Goal: Task Accomplishment & Management: Use online tool/utility

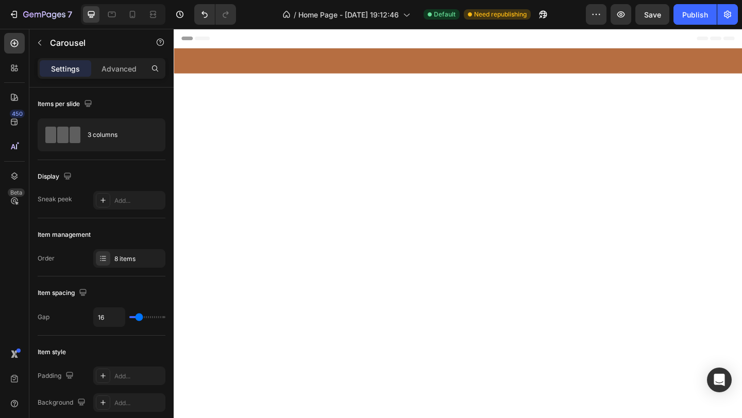
scroll to position [6256, 0]
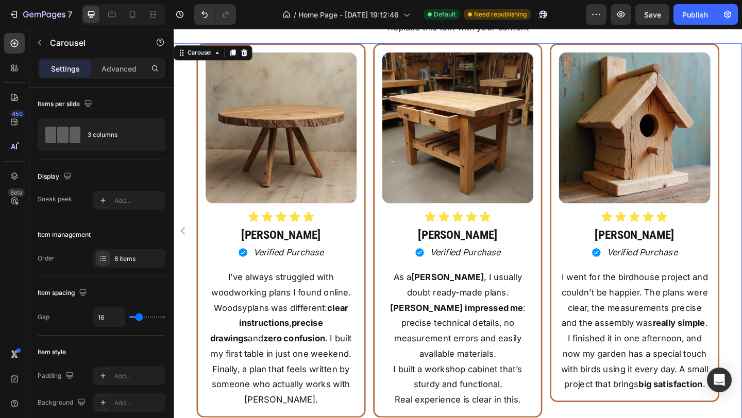
click at [181, 253] on icon "Carousel Back Arrow" at bounding box center [183, 249] width 16 height 18
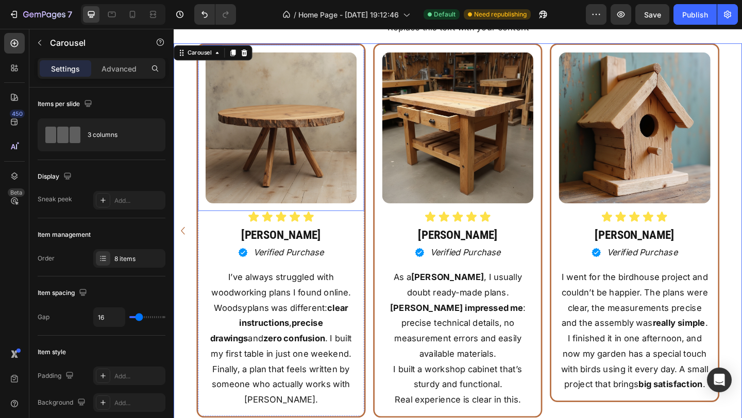
click at [344, 162] on img at bounding box center [290, 137] width 164 height 164
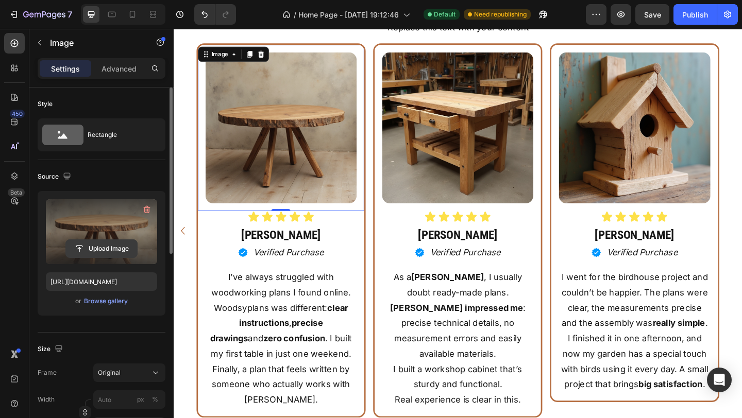
click at [102, 250] on input "file" at bounding box center [101, 249] width 71 height 18
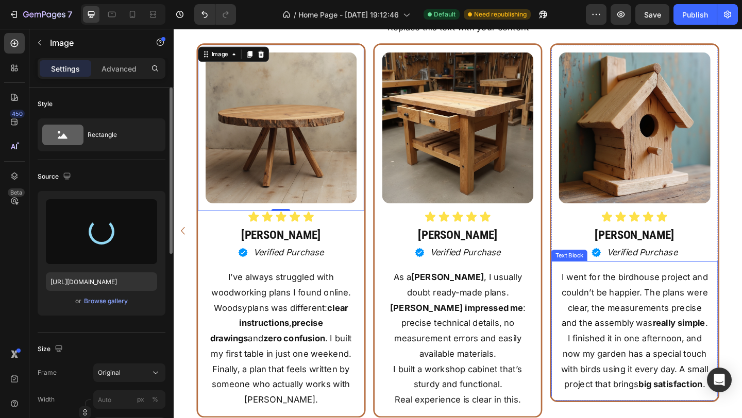
type input "[URL][DOMAIN_NAME]"
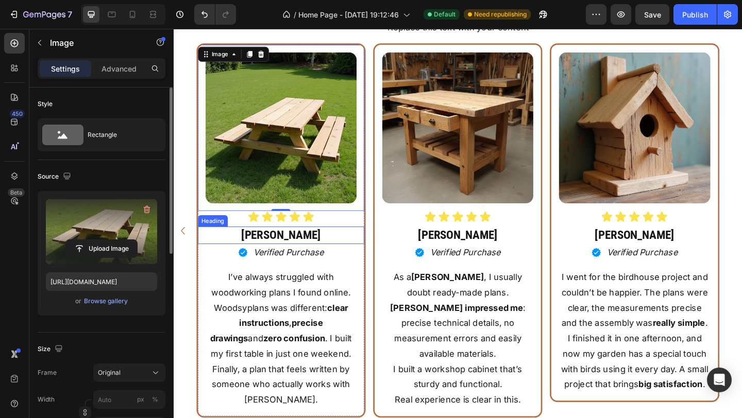
click at [306, 254] on h2 "[PERSON_NAME]" at bounding box center [290, 253] width 181 height 19
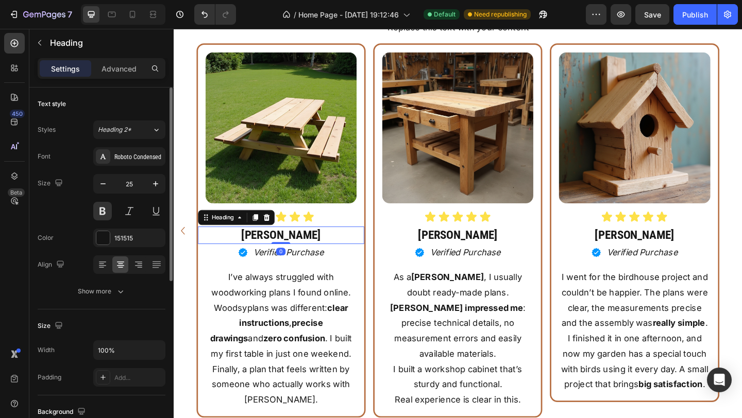
click at [306, 254] on h2 "[PERSON_NAME]" at bounding box center [290, 253] width 181 height 19
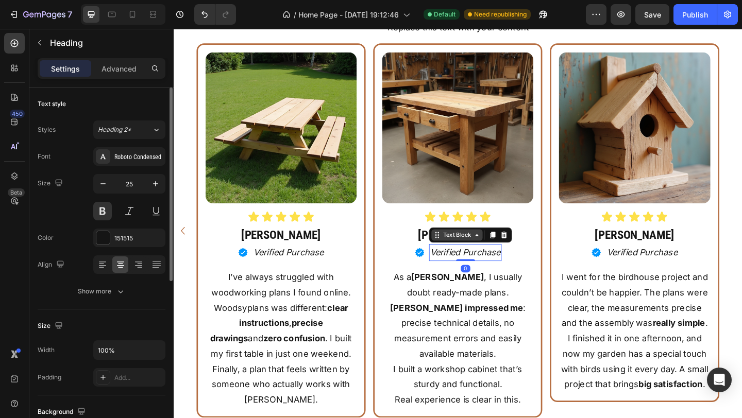
click at [481, 259] on div "Text Block" at bounding box center [482, 253] width 56 height 12
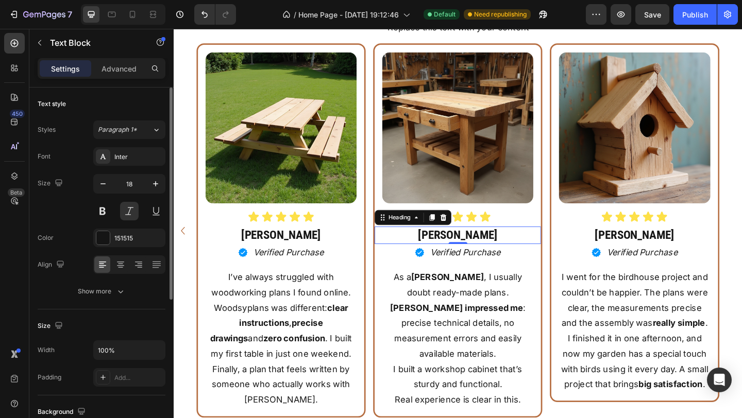
click at [499, 255] on h2 "[PERSON_NAME]" at bounding box center [482, 253] width 181 height 19
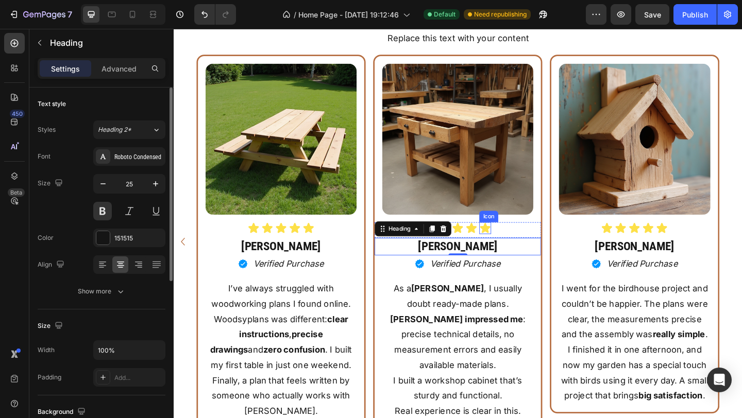
scroll to position [6246, 0]
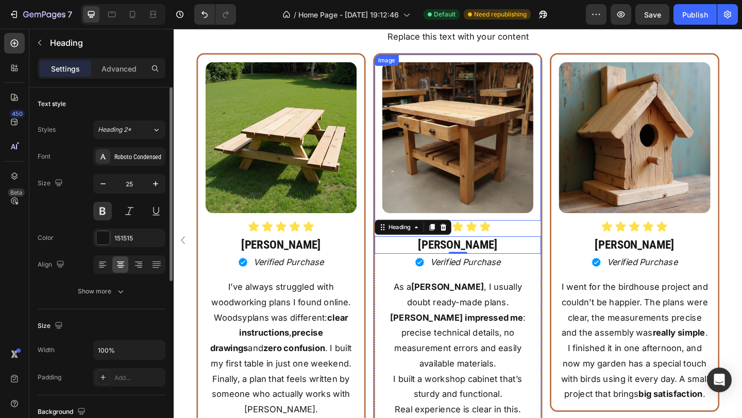
click at [542, 166] on img at bounding box center [482, 147] width 164 height 164
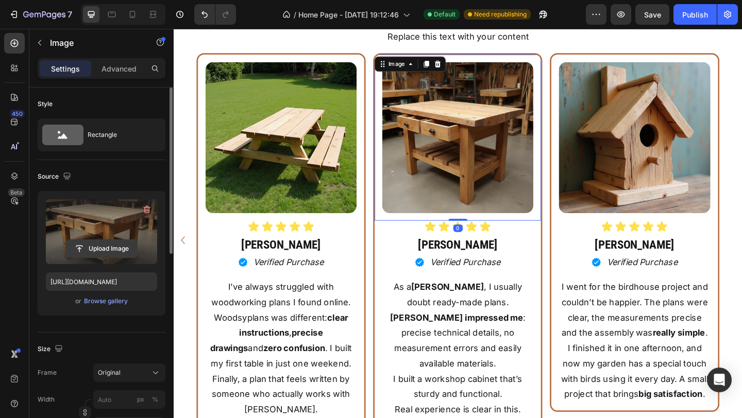
click at [121, 241] on input "file" at bounding box center [101, 249] width 71 height 18
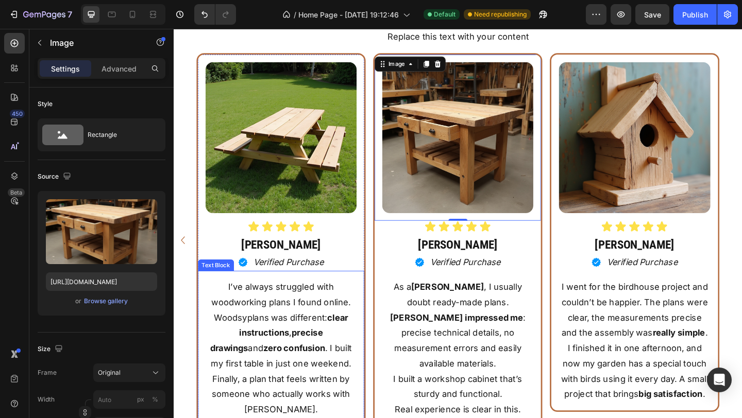
click at [229, 308] on p "I’ve always struggled with woodworking plans I found online. Woodsyplans was di…" at bounding box center [290, 376] width 162 height 150
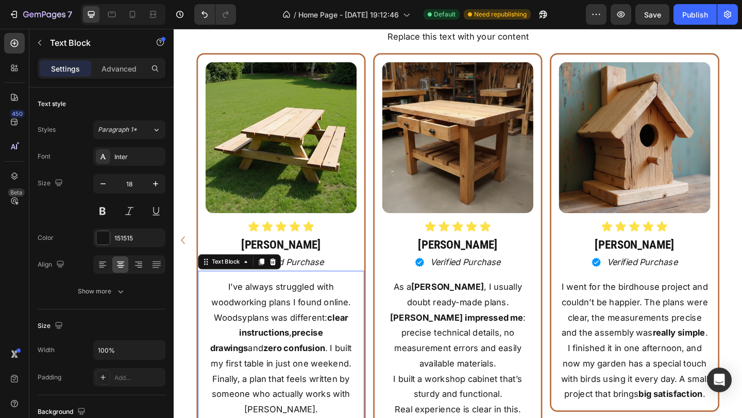
click at [229, 308] on p "I’ve always struggled with woodworking plans I found online. Woodsyplans was di…" at bounding box center [290, 376] width 162 height 150
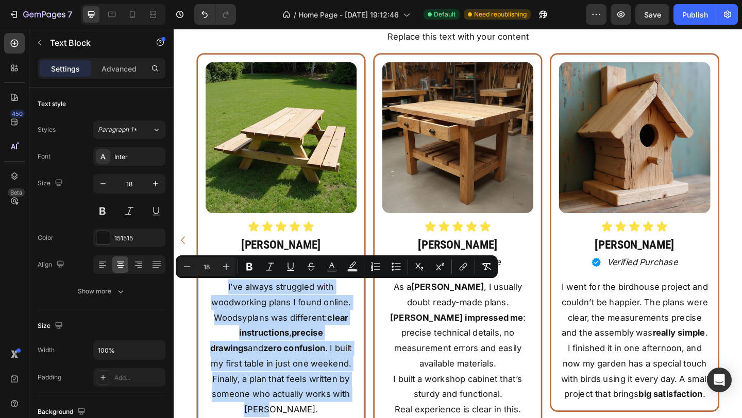
drag, startPoint x: 229, startPoint y: 308, endPoint x: 349, endPoint y: 415, distance: 161.0
click at [350, 418] on p "I’ve always struggled with woodworking plans I found online. Woodsyplans was di…" at bounding box center [290, 376] width 162 height 150
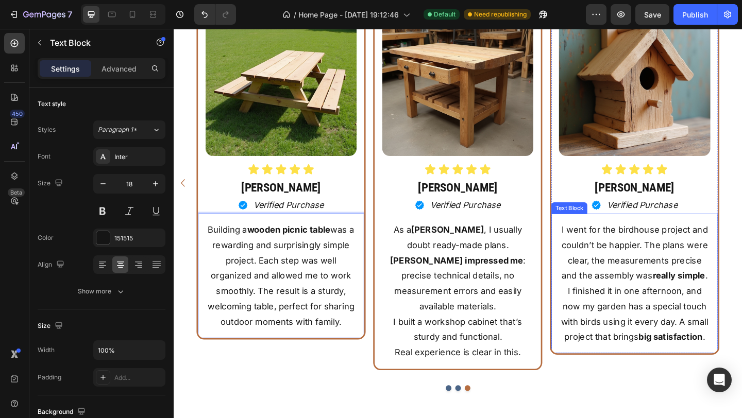
scroll to position [6313, 0]
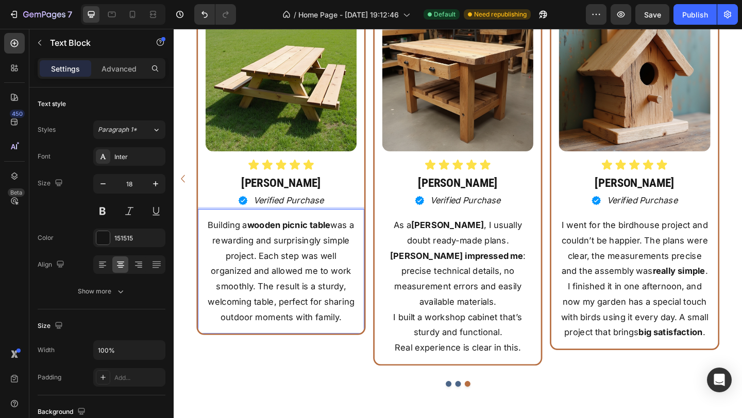
click at [264, 275] on p "Building a wooden picnic table was a rewarding and surprisingly simple project.…" at bounding box center [290, 292] width 162 height 117
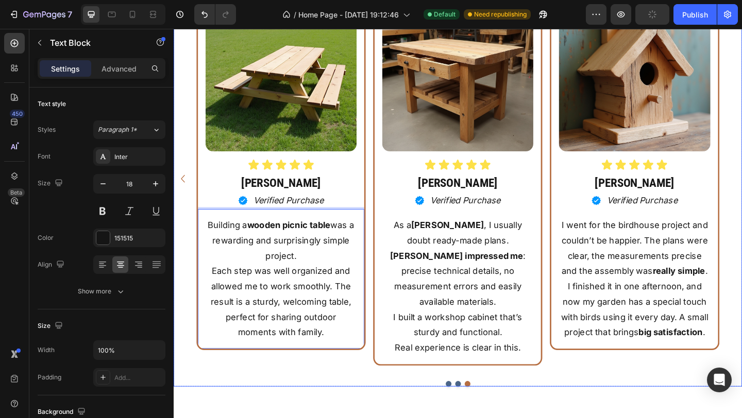
click at [186, 195] on icon "Carousel Back Arrow" at bounding box center [183, 192] width 16 height 18
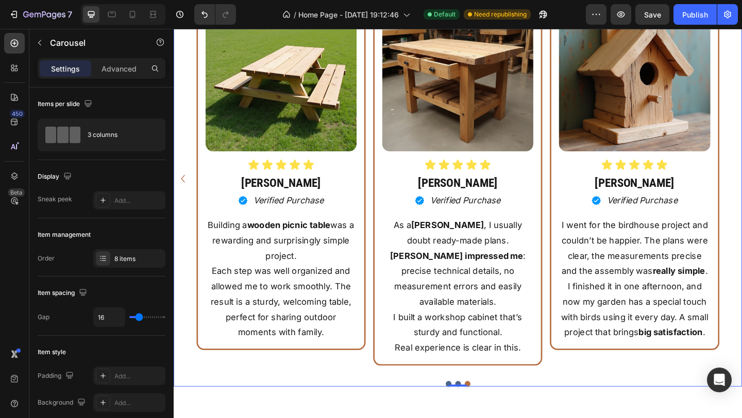
click at [742, 192] on div "Image Icon Icon Icon Icon Icon Icon List [PERSON_NAME] Heading Icon Verified Pu…" at bounding box center [483, 192] width 618 height 408
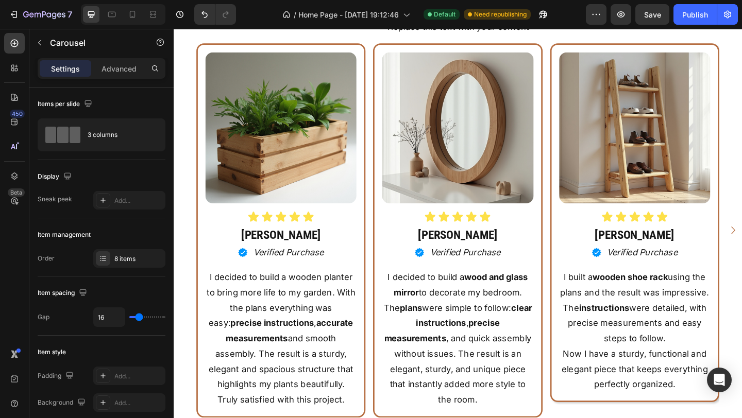
scroll to position [6257, 0]
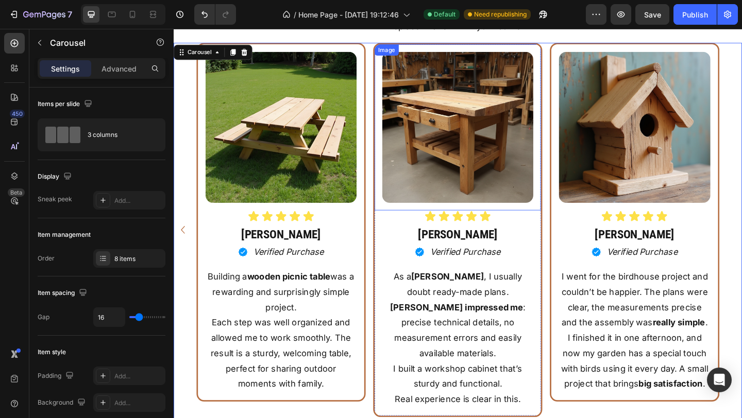
click at [541, 154] on img at bounding box center [482, 136] width 164 height 164
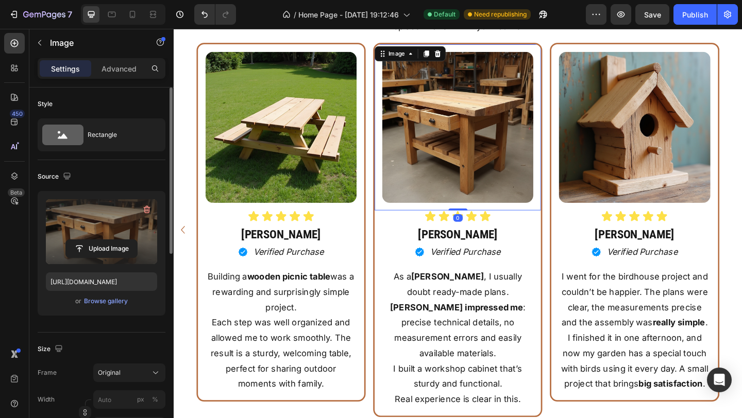
click at [108, 239] on label at bounding box center [101, 231] width 111 height 65
click at [108, 240] on input "file" at bounding box center [101, 249] width 71 height 18
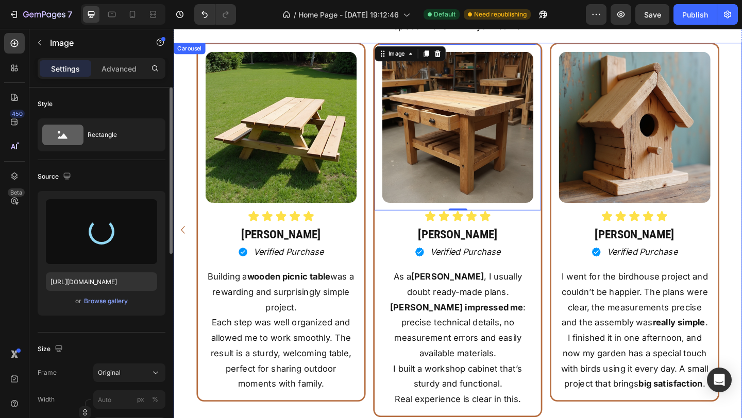
type input "[URL][DOMAIN_NAME]"
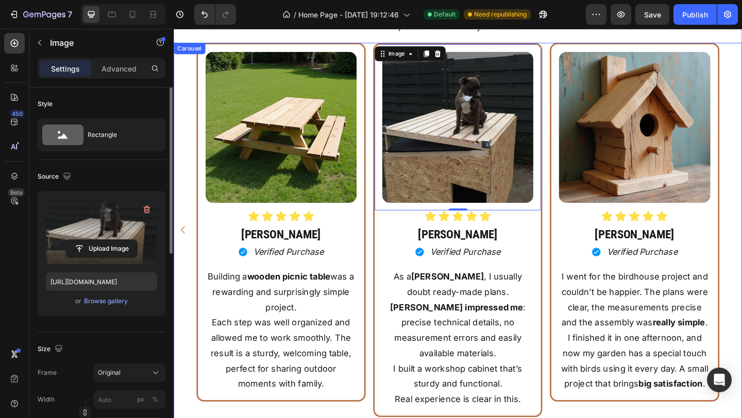
click at [742, 309] on div "Image Icon Icon Icon Icon Icon Icon List [PERSON_NAME] Heading Icon Verified Pu…" at bounding box center [483, 248] width 618 height 408
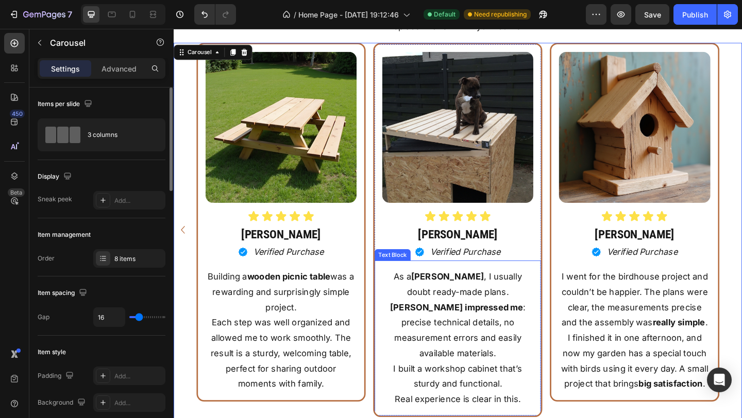
click at [415, 301] on p "As a [PERSON_NAME] , I usually doubt ready-made plans. [PERSON_NAME] impressed …" at bounding box center [482, 340] width 162 height 100
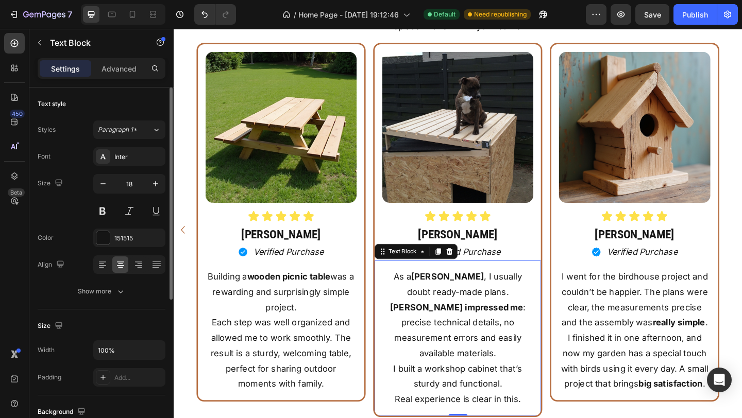
click at [415, 301] on p "As a [PERSON_NAME] , I usually doubt ready-made plans. [PERSON_NAME] impressed …" at bounding box center [482, 340] width 162 height 100
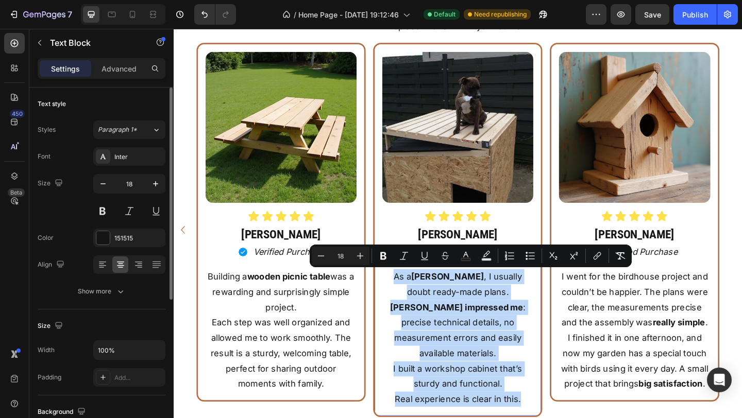
drag, startPoint x: 415, startPoint y: 301, endPoint x: 544, endPoint y: 415, distance: 171.6
click at [546, 416] on div "As a [PERSON_NAME] , I usually doubt ready-made plans. [PERSON_NAME] impressed …" at bounding box center [482, 365] width 164 height 153
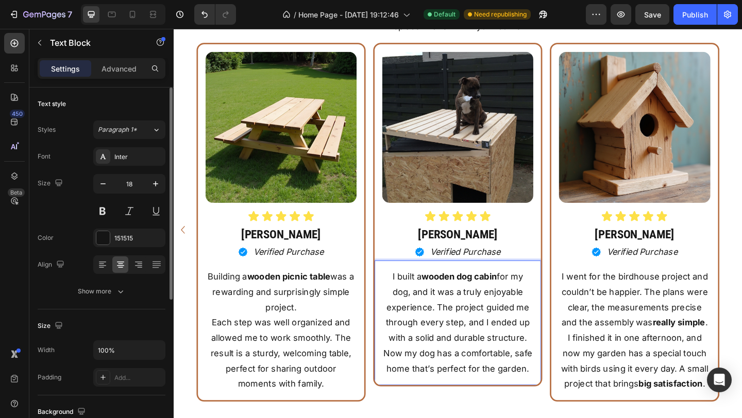
click at [492, 348] on p "I built a wooden dog cabin for my dog, and it was a truly enjoyable experience.…" at bounding box center [482, 348] width 162 height 117
click at [542, 255] on h2 "[PERSON_NAME]" at bounding box center [482, 252] width 181 height 19
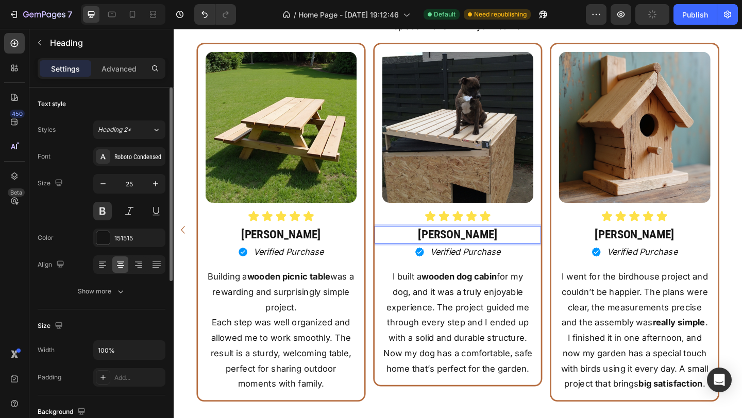
click at [496, 255] on h2 "[PERSON_NAME]" at bounding box center [482, 252] width 181 height 19
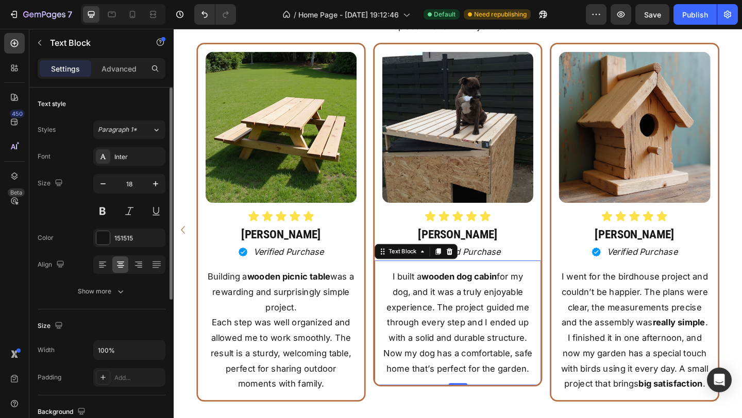
click at [461, 328] on p "I built a wooden dog cabin for my dog, and it was a truly enjoyable experience.…" at bounding box center [482, 348] width 162 height 117
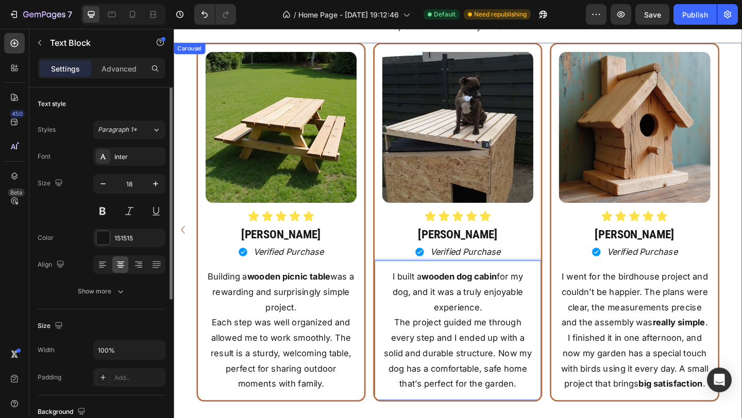
click at [428, 418] on div "Image Icon Icon Icon Icon Icon Icon List [PERSON_NAME] Heading Icon Verified Pu…" at bounding box center [483, 248] width 184 height 408
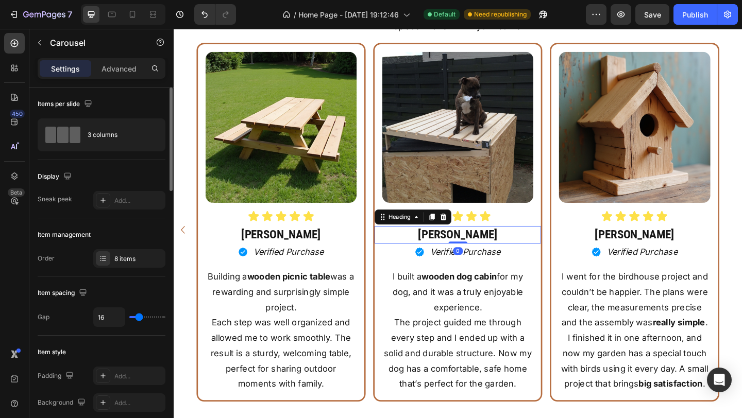
click at [494, 255] on p "[PERSON_NAME]" at bounding box center [482, 252] width 179 height 17
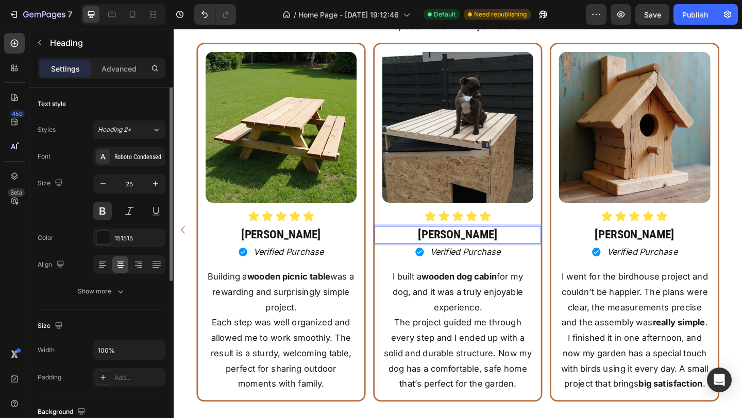
click at [494, 254] on p "[PERSON_NAME]" at bounding box center [482, 252] width 179 height 17
click at [496, 253] on p "[PERSON_NAME]" at bounding box center [482, 252] width 179 height 17
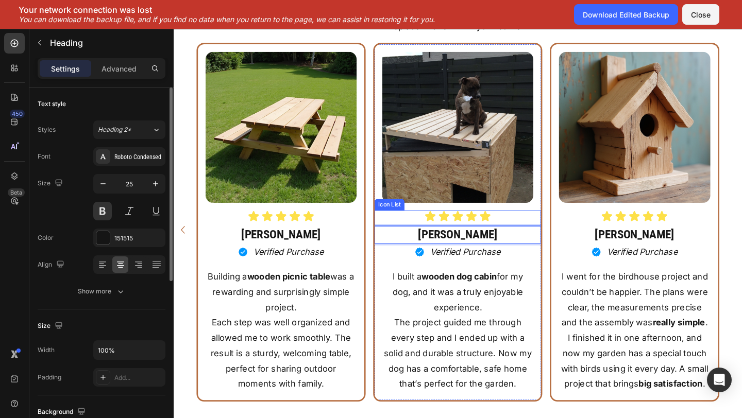
click at [548, 239] on div "Icon Icon Icon Icon Icon" at bounding box center [482, 232] width 181 height 13
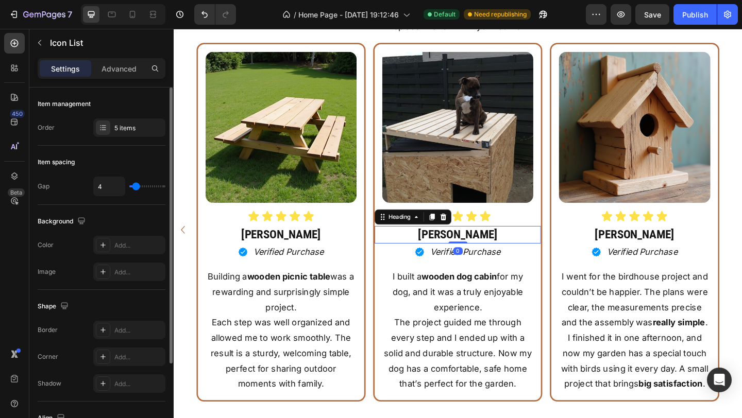
click at [501, 254] on p "[PERSON_NAME]" at bounding box center [482, 252] width 179 height 17
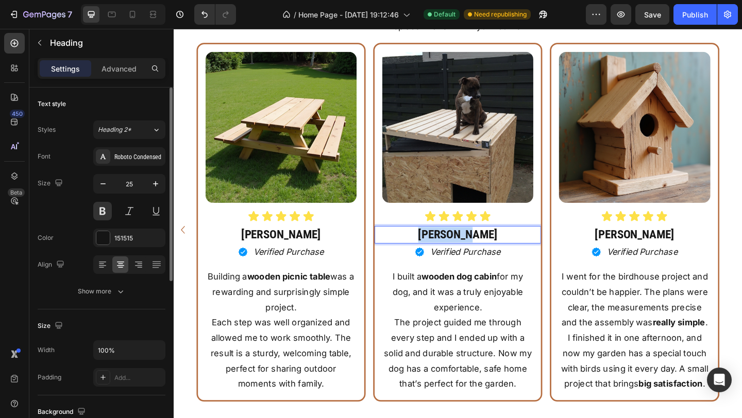
click at [501, 254] on p "[PERSON_NAME]" at bounding box center [482, 252] width 179 height 17
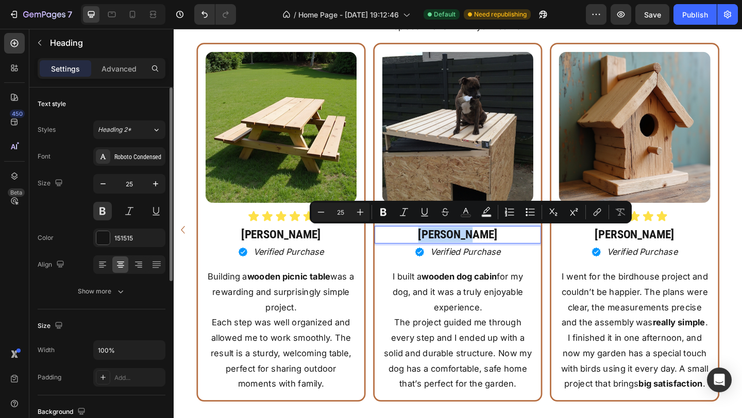
click at [501, 253] on p "[PERSON_NAME]" at bounding box center [482, 252] width 179 height 17
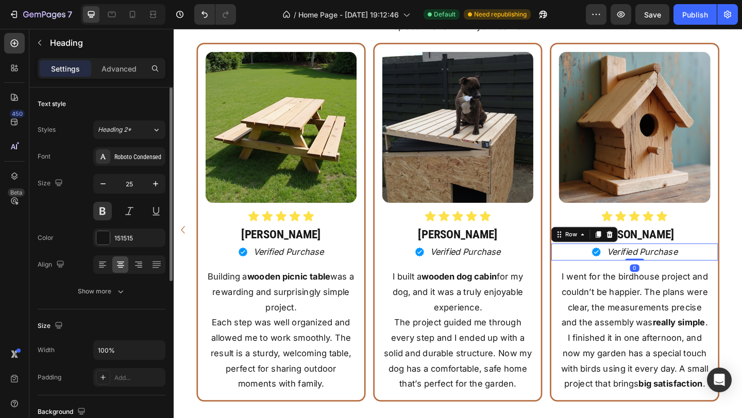
click at [618, 266] on div "Icon Verified Purchase Text Block Row 0" at bounding box center [675, 271] width 181 height 19
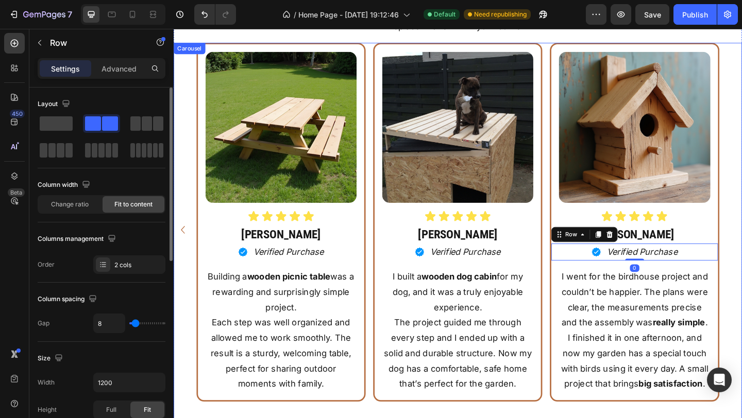
click at [742, 298] on div "Image Icon Icon Icon Icon Icon Icon List [PERSON_NAME] Heading Icon Verified Pu…" at bounding box center [483, 248] width 618 height 408
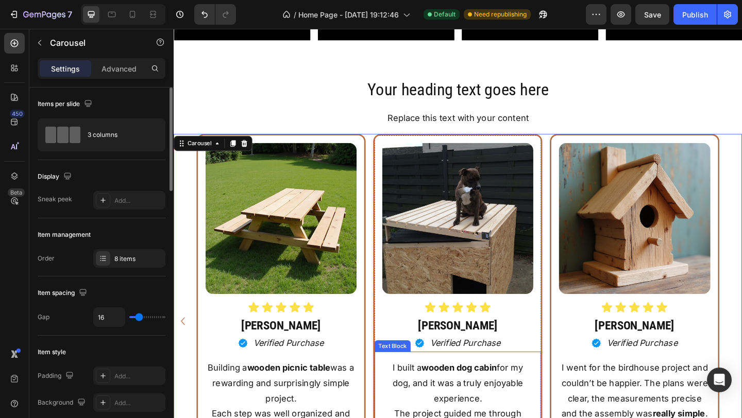
scroll to position [6153, 0]
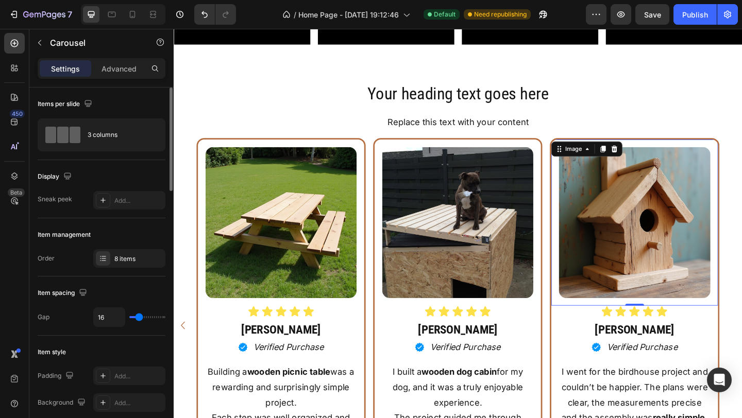
click at [666, 226] on img at bounding box center [675, 240] width 164 height 164
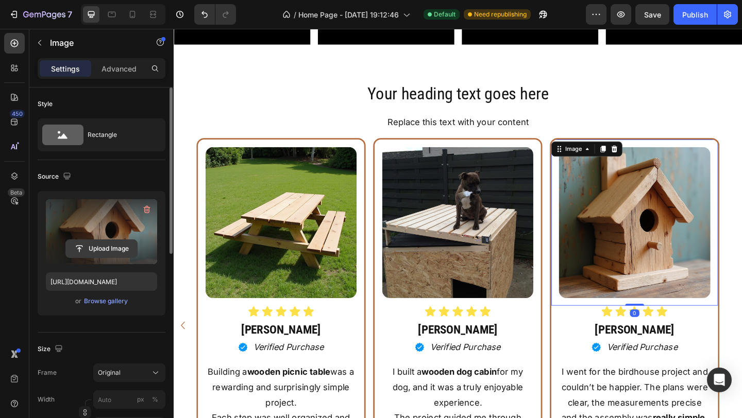
click at [113, 248] on input "file" at bounding box center [101, 249] width 71 height 18
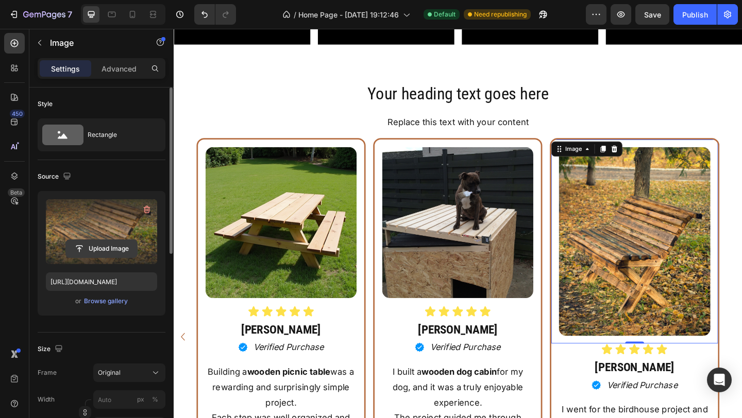
click at [106, 242] on input "file" at bounding box center [101, 249] width 71 height 18
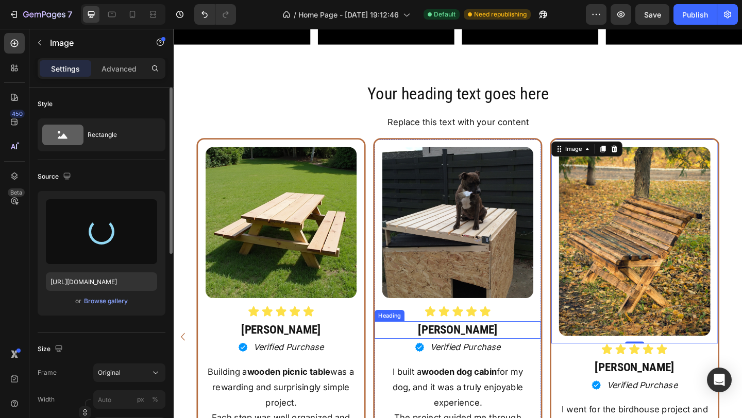
type input "[URL][DOMAIN_NAME]"
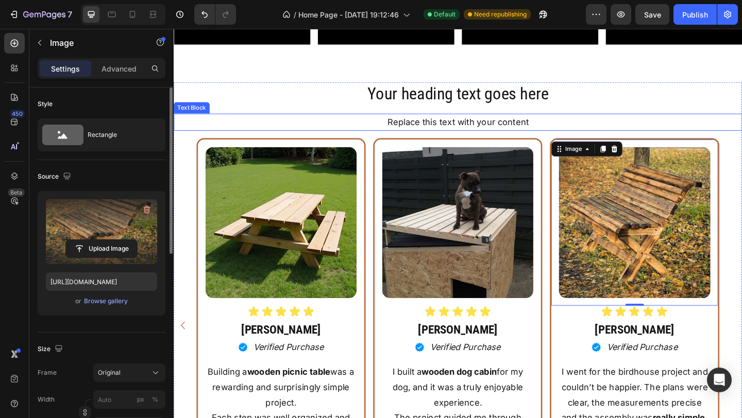
click at [610, 125] on div "Replace this text with your content" at bounding box center [483, 130] width 618 height 19
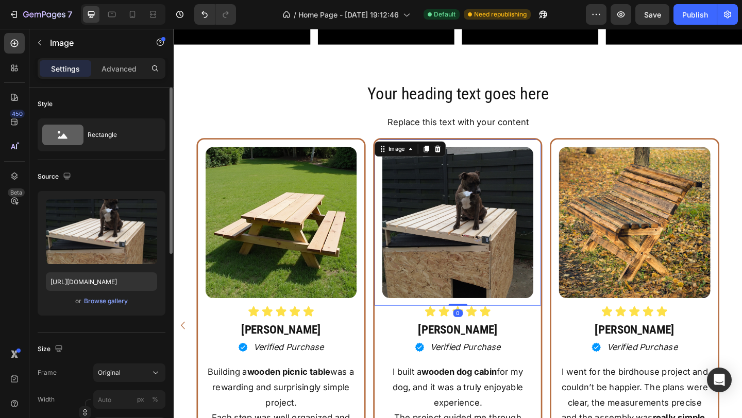
click at [438, 166] on div "Image 0" at bounding box center [482, 239] width 181 height 181
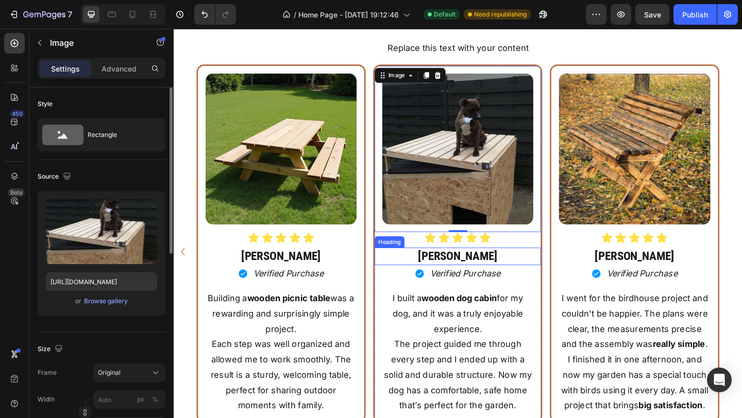
scroll to position [6235, 0]
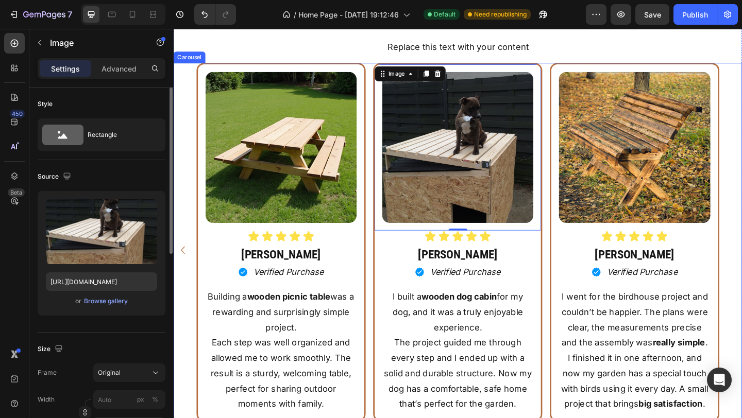
click at [742, 265] on div "Image Icon Icon Icon Icon Icon Icon List [PERSON_NAME] Heading Icon Verified Pu…" at bounding box center [483, 270] width 618 height 408
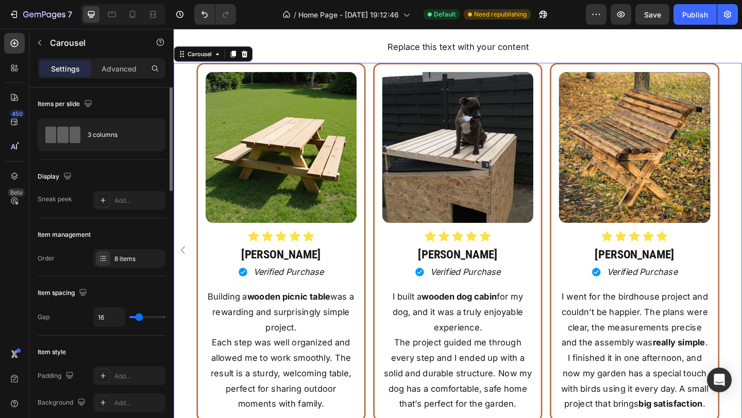
click at [181, 274] on icon "Carousel Back Arrow" at bounding box center [183, 270] width 16 height 18
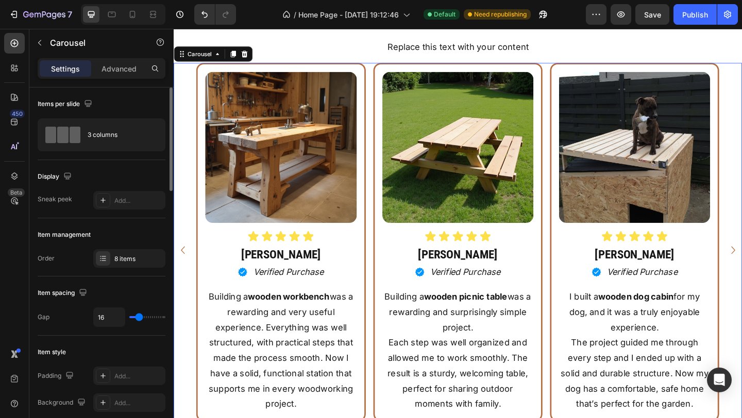
click at [182, 274] on icon "Carousel Back Arrow" at bounding box center [183, 270] width 16 height 18
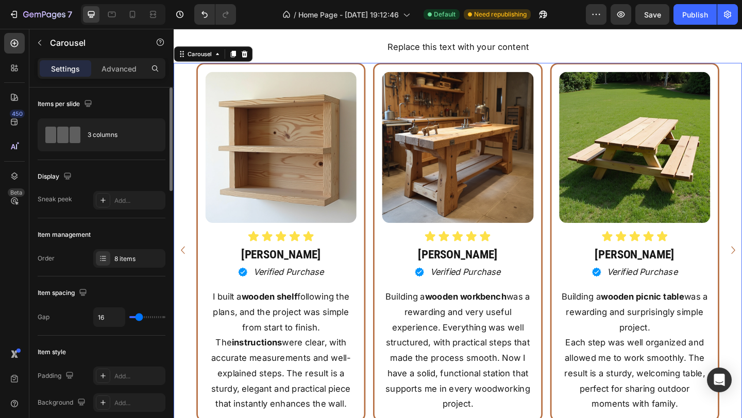
click at [183, 274] on icon "Carousel Back Arrow" at bounding box center [183, 270] width 16 height 18
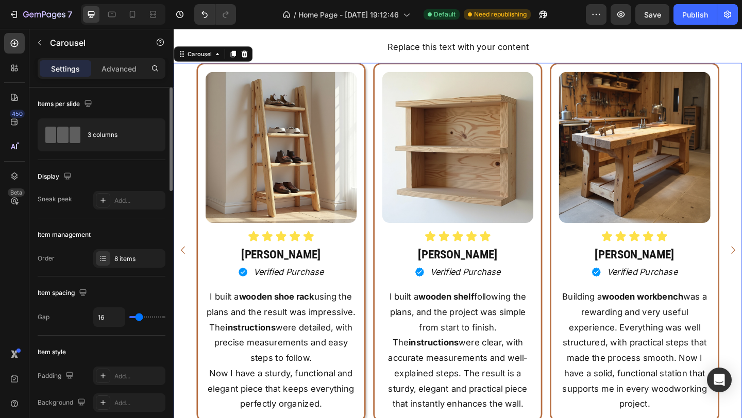
click at [183, 274] on icon "Carousel Back Arrow" at bounding box center [183, 270] width 16 height 18
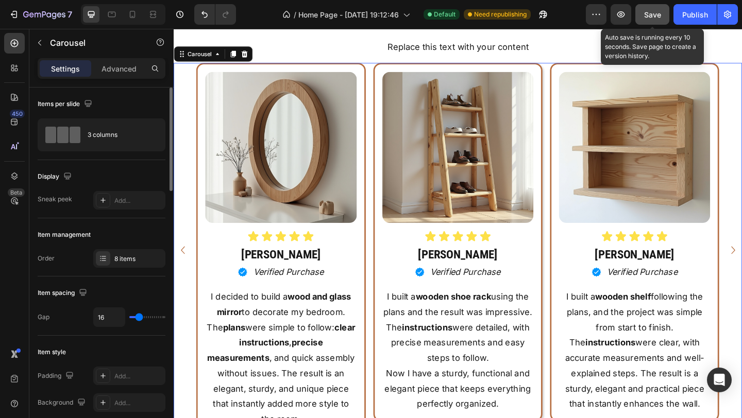
click at [659, 20] on button "Save" at bounding box center [652, 14] width 34 height 21
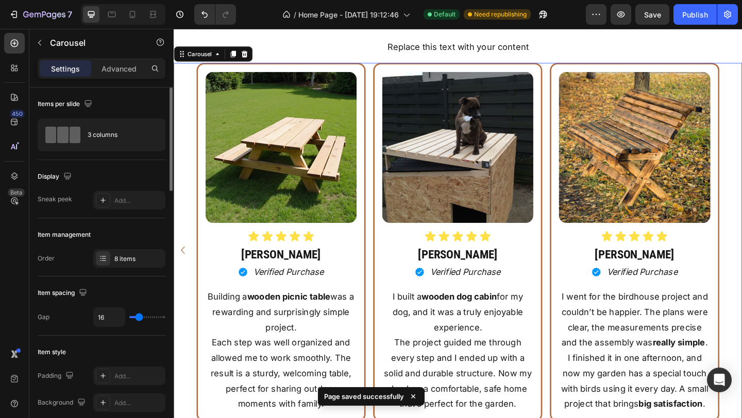
click at [742, 267] on div "Image Icon Icon Icon Icon Icon Icon List [PERSON_NAME] Heading Icon Verified Pu…" at bounding box center [483, 270] width 618 height 408
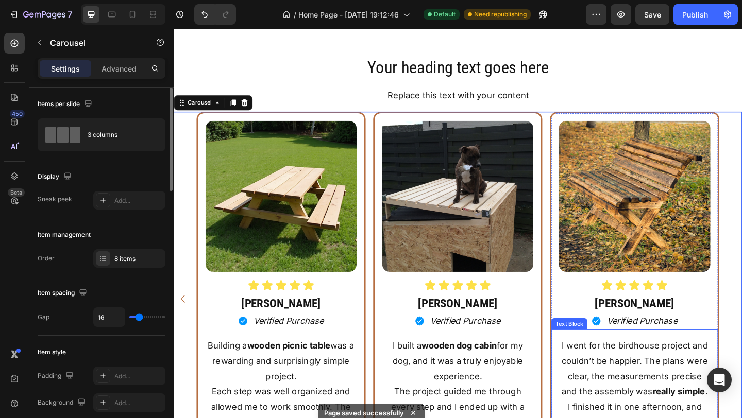
scroll to position [6146, 0]
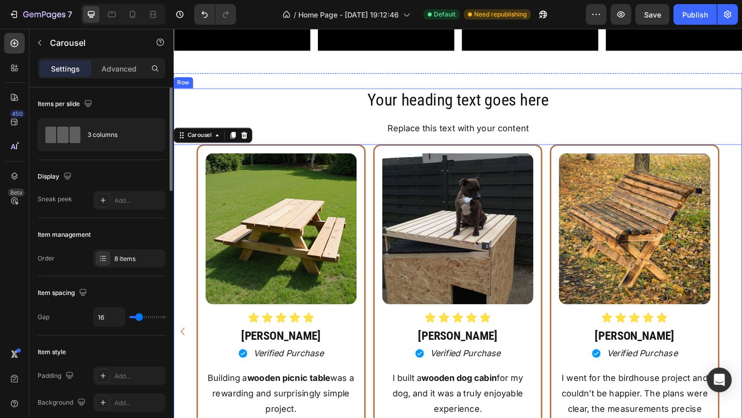
click at [742, 122] on div "Your heading text goes here Heading Replace this text with your content Text Bl…" at bounding box center [483, 339] width 618 height 491
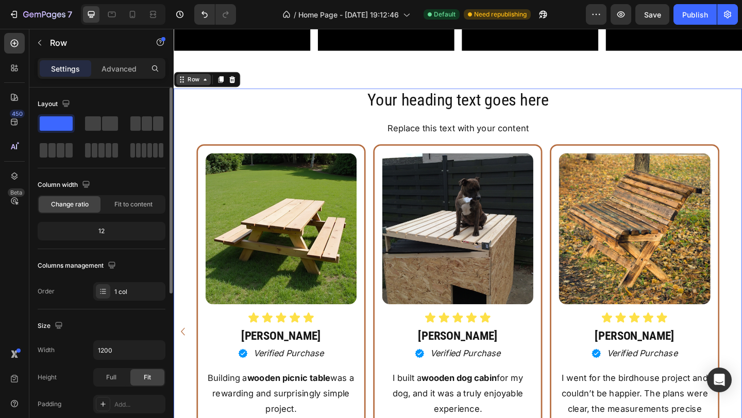
click at [207, 86] on icon at bounding box center [208, 84] width 8 height 8
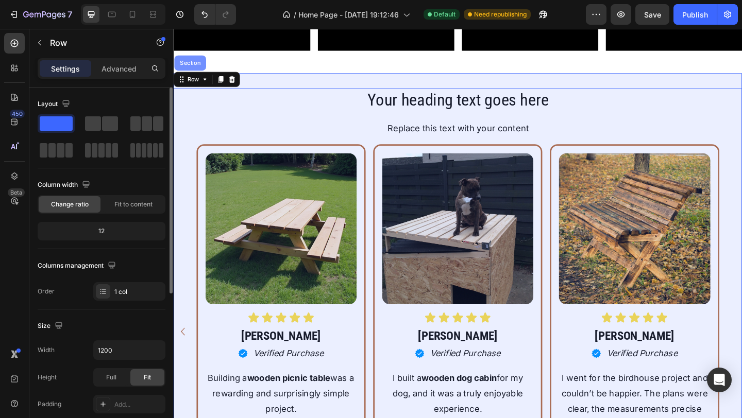
click at [197, 72] on div "Section" at bounding box center [191, 66] width 35 height 16
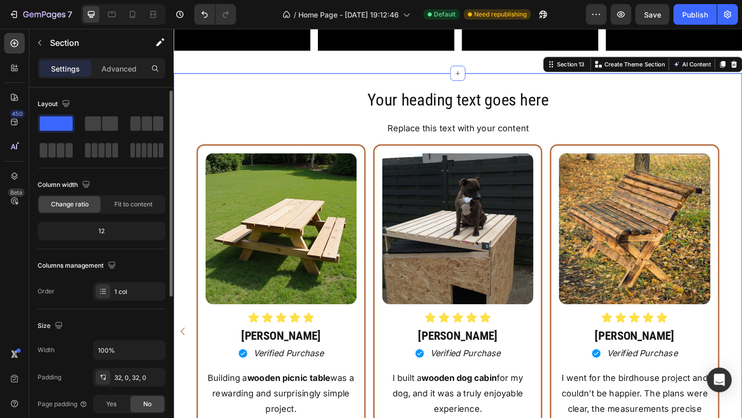
scroll to position [269, 0]
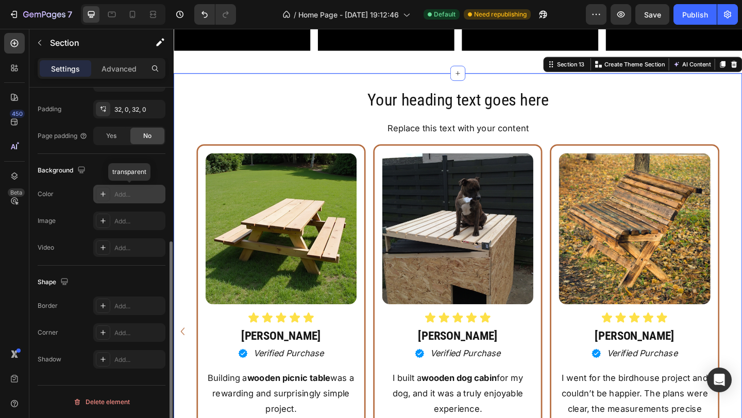
click at [128, 195] on div "Add..." at bounding box center [138, 194] width 48 height 9
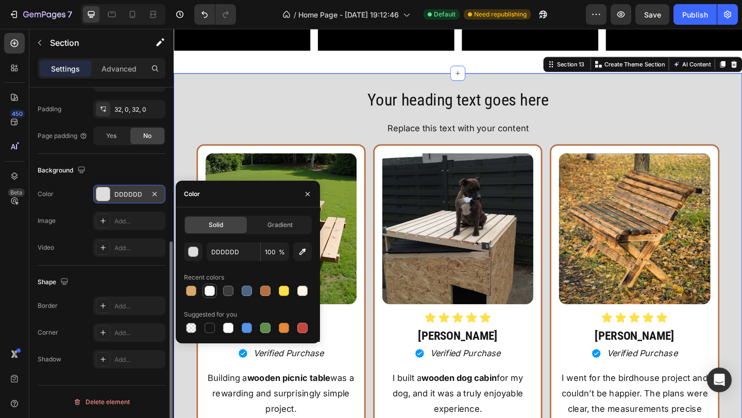
click at [213, 293] on div at bounding box center [210, 291] width 10 height 10
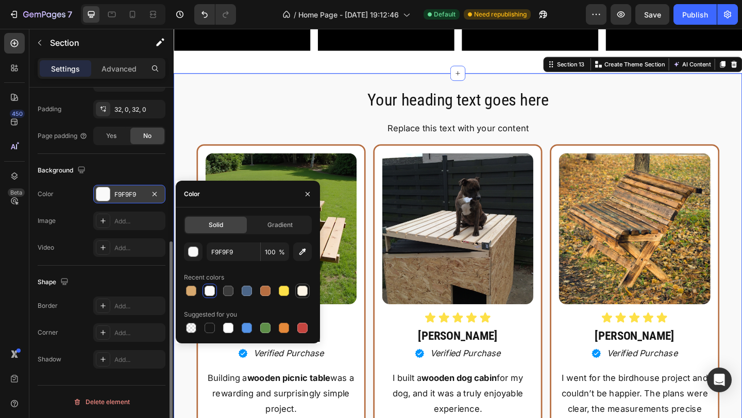
click at [299, 291] on div at bounding box center [302, 291] width 10 height 10
type input "FDF5E6"
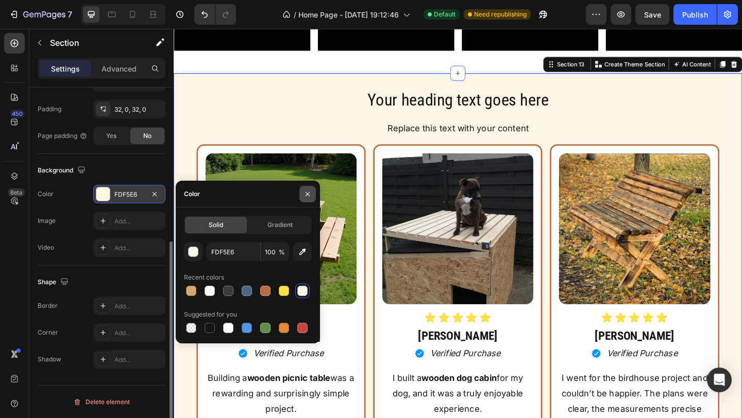
click at [309, 190] on icon "button" at bounding box center [308, 194] width 8 height 8
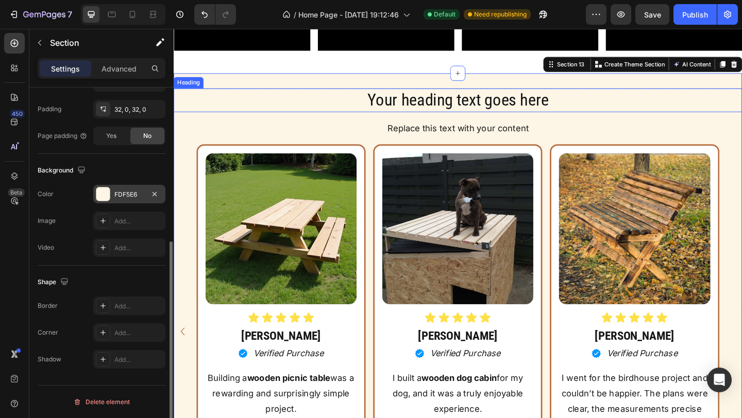
click at [524, 111] on h2 "Your heading text goes here" at bounding box center [483, 107] width 618 height 26
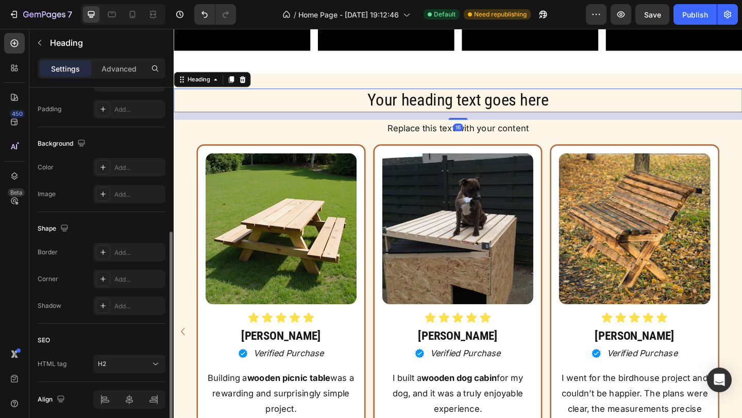
scroll to position [0, 0]
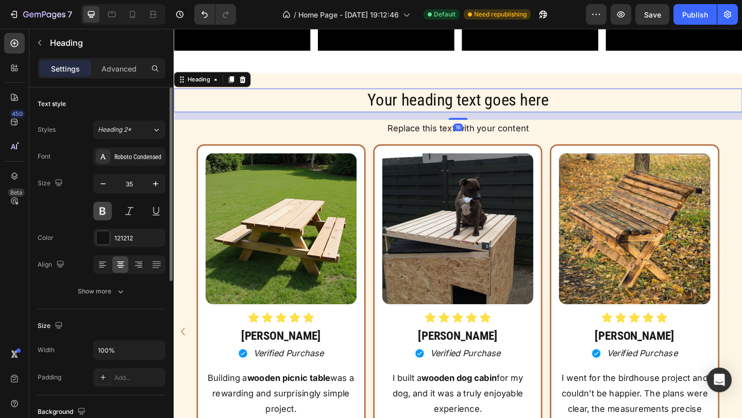
click at [106, 215] on button at bounding box center [102, 211] width 19 height 19
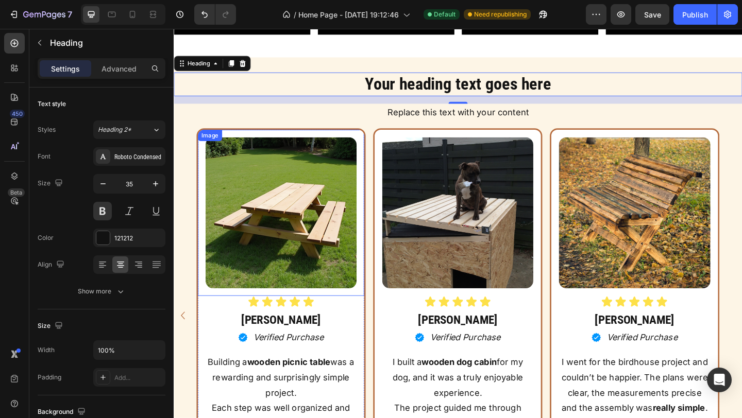
scroll to position [6129, 0]
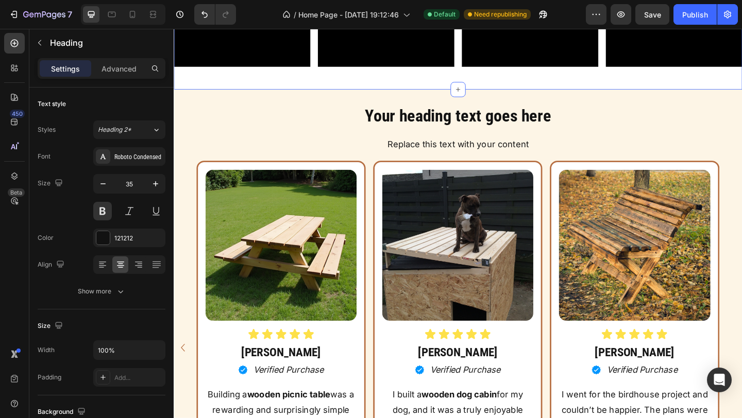
click at [699, 86] on div "Video Video Video Video Row Row Section 12 You can create reusable sections Cre…" at bounding box center [483, 0] width 618 height 190
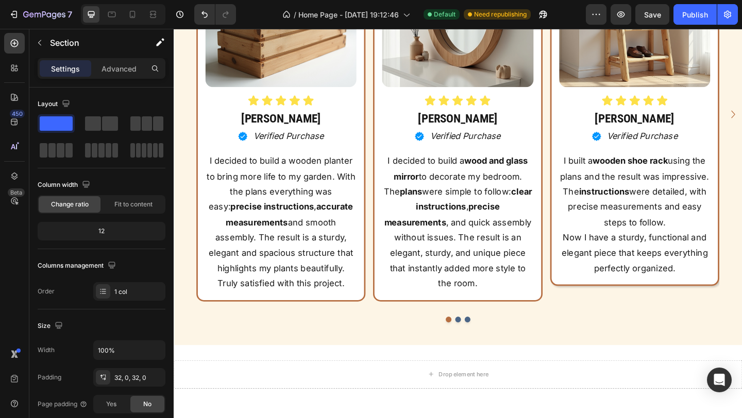
scroll to position [6242, 0]
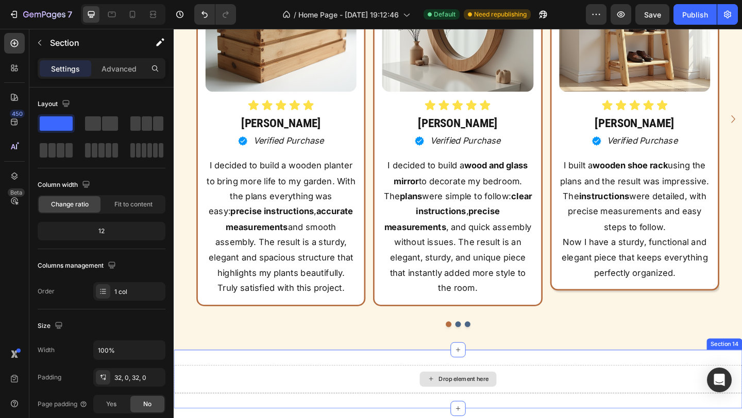
click at [492, 412] on div "Drop element here" at bounding box center [489, 410] width 55 height 8
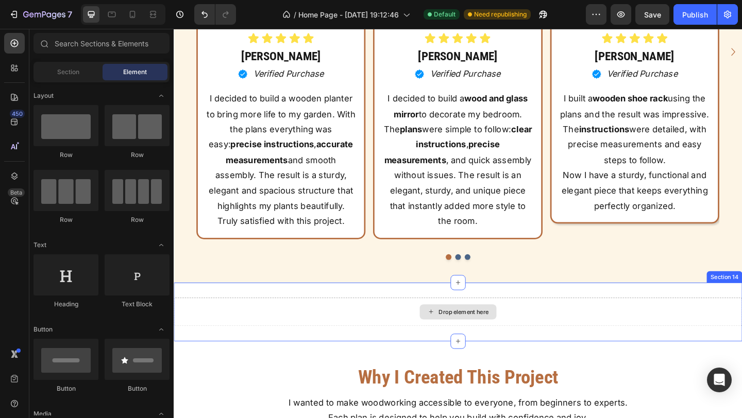
scroll to position [6318, 0]
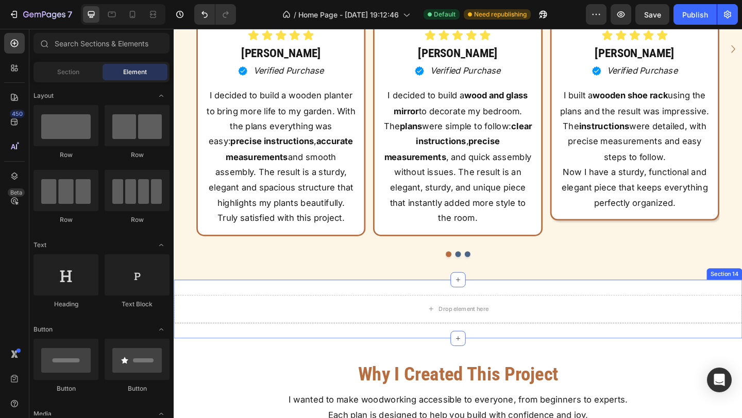
click at [711, 312] on div "Drop element here Section 14" at bounding box center [483, 334] width 618 height 64
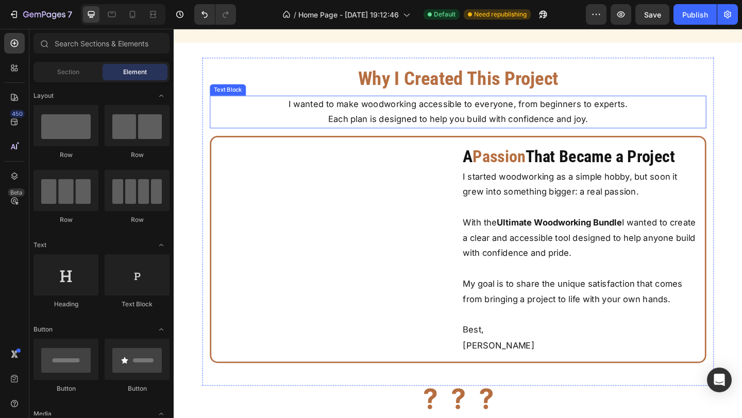
scroll to position [6615, 0]
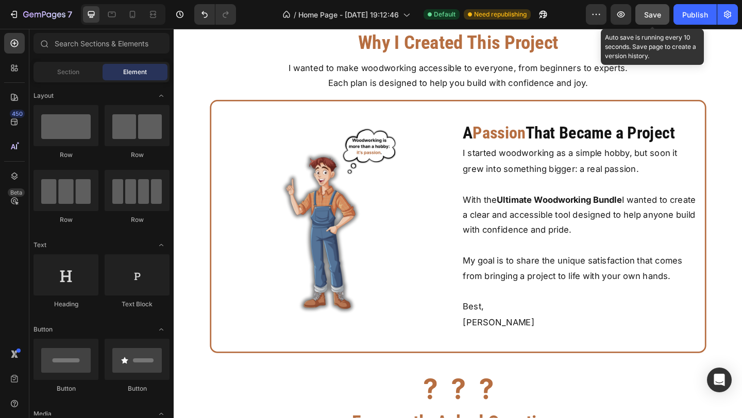
click at [656, 14] on span "Save" at bounding box center [652, 14] width 17 height 9
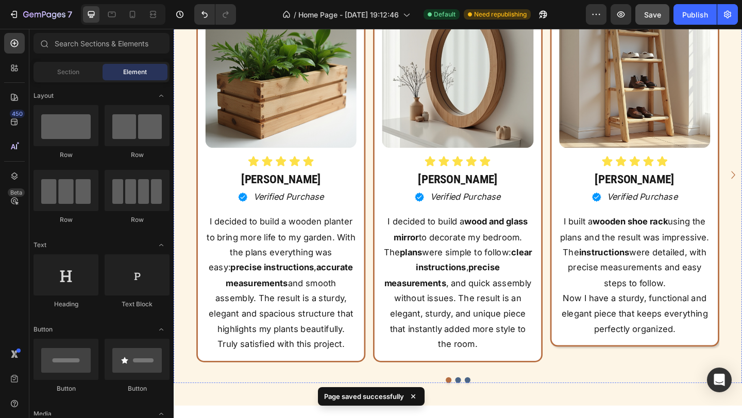
scroll to position [6181, 0]
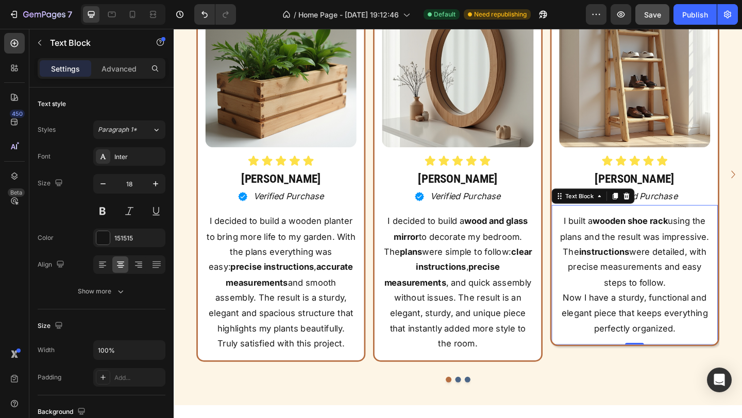
click at [596, 241] on p "I built a wooden shoe rack using the plans and the result was impressive. The i…" at bounding box center [675, 271] width 162 height 83
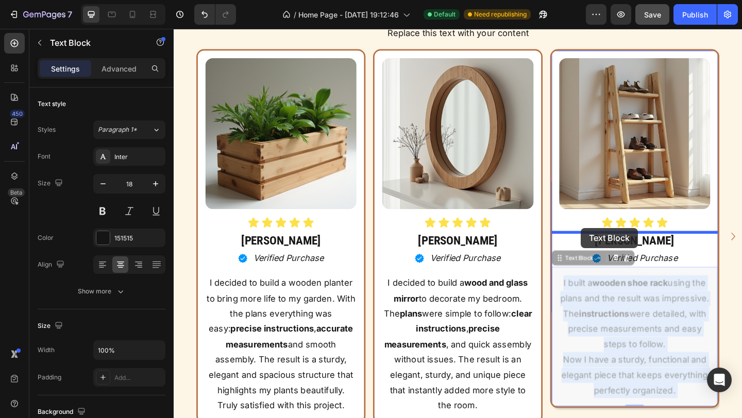
drag, startPoint x: 595, startPoint y: 239, endPoint x: 615, endPoint y: 246, distance: 20.9
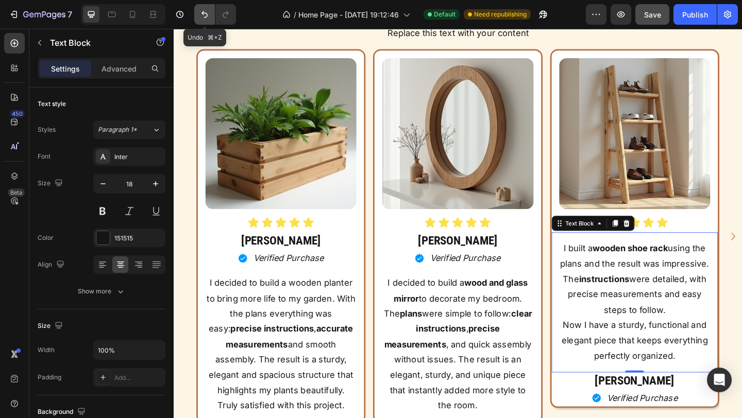
click at [202, 12] on icon "Undo/Redo" at bounding box center [204, 14] width 10 height 10
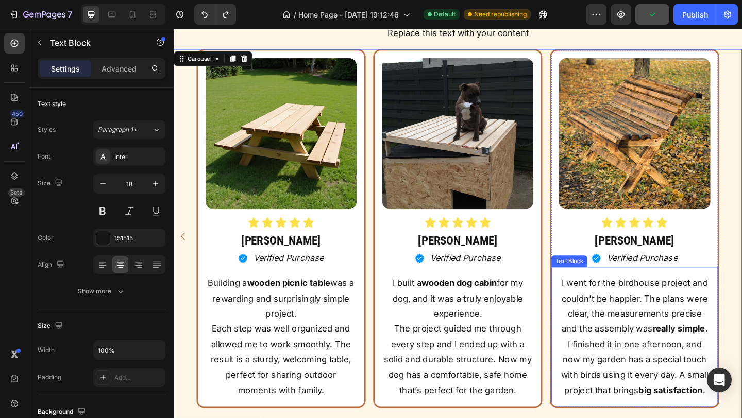
click at [600, 309] on p "I went for the birdhouse project and couldn’t be happier. The plans were clear,…" at bounding box center [675, 363] width 162 height 133
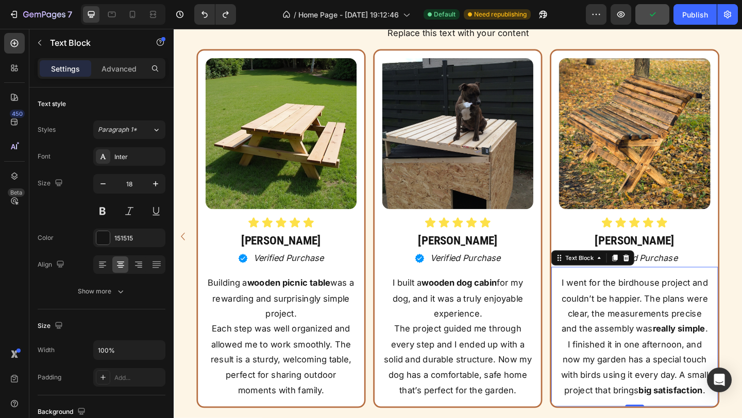
click at [597, 306] on p "I went for the birdhouse project and couldn’t be happier. The plans were clear,…" at bounding box center [675, 363] width 162 height 133
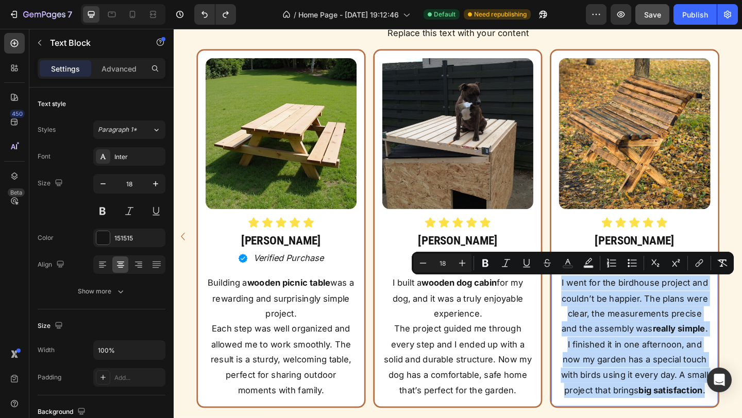
drag, startPoint x: 597, startPoint y: 306, endPoint x: 749, endPoint y: 423, distance: 191.4
click at [742, 418] on p "I went for the birdhouse project and couldn’t be happier. The plans were clear,…" at bounding box center [675, 363] width 162 height 133
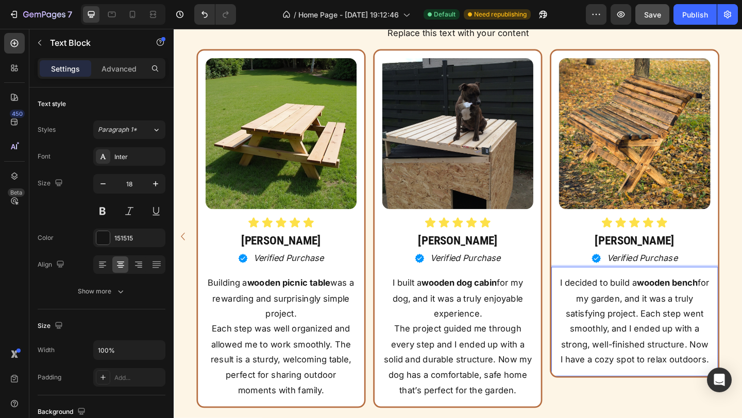
click at [596, 305] on p "I decided to build a wooden bench for my garden, and it was a truly satisfying …" at bounding box center [675, 347] width 162 height 100
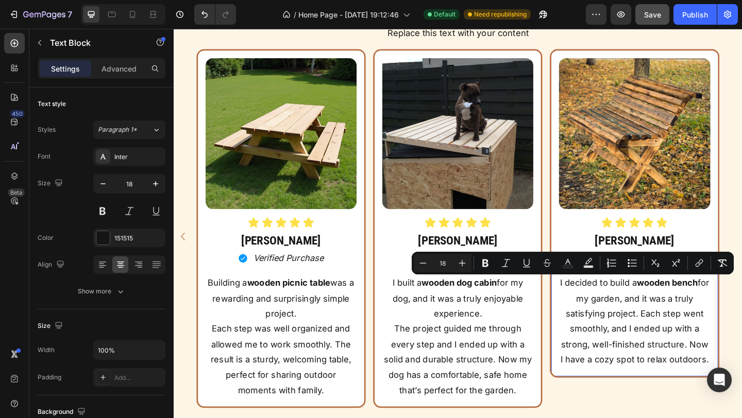
drag, startPoint x: 596, startPoint y: 305, endPoint x: 747, endPoint y: 385, distance: 171.1
click at [742, 387] on p "I decided to build a wooden bench for my garden, and it was a truly satisfying …" at bounding box center [675, 347] width 162 height 100
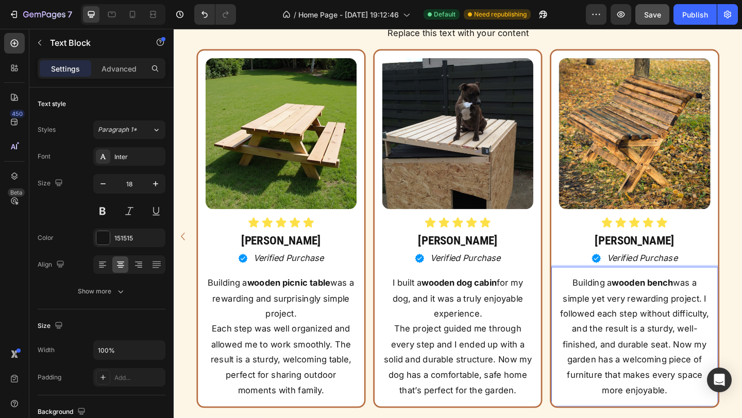
click at [728, 418] on p "Building a wooden bench was a simple yet very rewarding project. I followed eac…" at bounding box center [675, 363] width 162 height 133
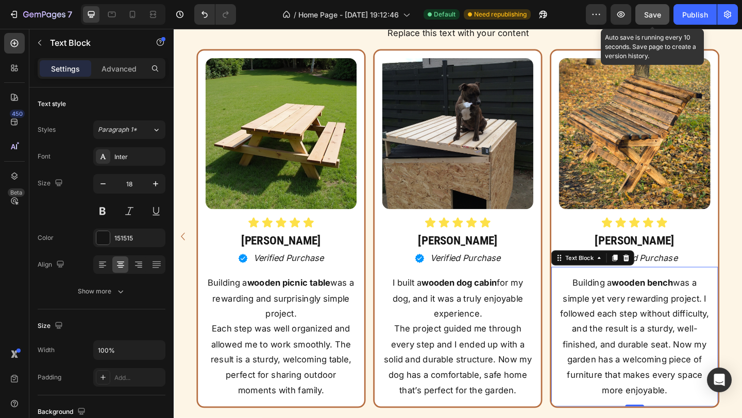
click at [649, 24] on button "Save" at bounding box center [652, 14] width 34 height 21
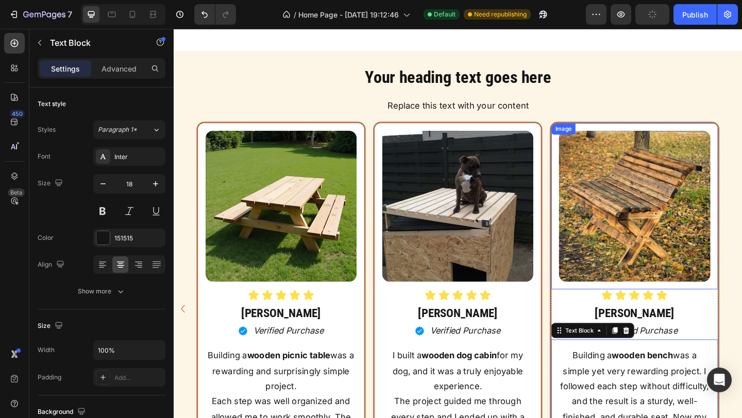
scroll to position [6034, 0]
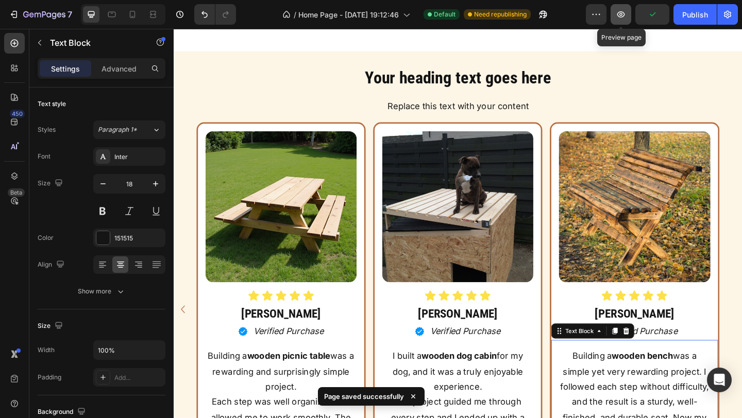
click at [615, 16] on button "button" at bounding box center [621, 14] width 21 height 21
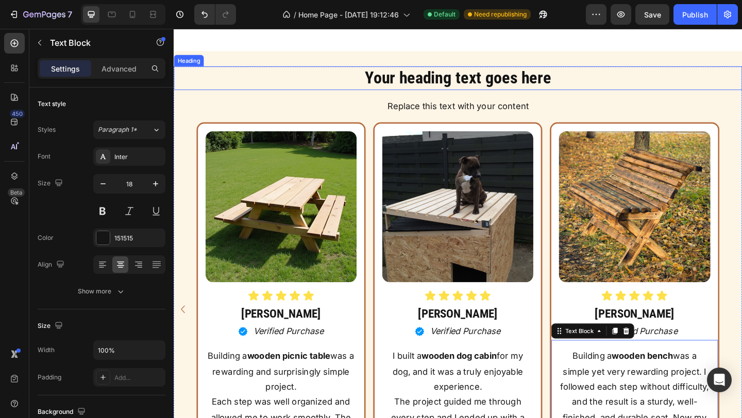
click at [485, 84] on h2 "Your heading text goes here" at bounding box center [483, 83] width 618 height 26
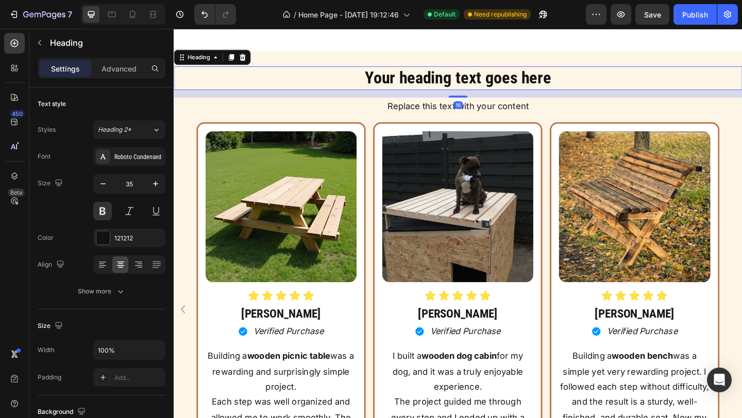
click at [580, 80] on h2 "Your heading text goes here" at bounding box center [483, 83] width 618 height 26
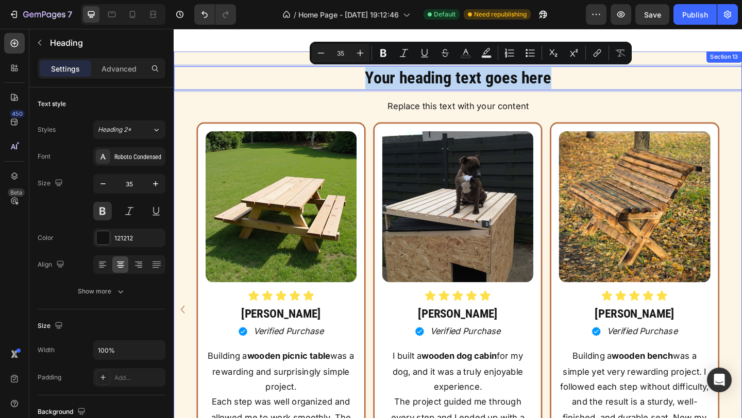
drag, startPoint x: 580, startPoint y: 80, endPoint x: 400, endPoint y: 68, distance: 179.7
click at [400, 68] on div "Your heading text goes here Heading 16 Replace this text with your content Text…" at bounding box center [483, 319] width 618 height 532
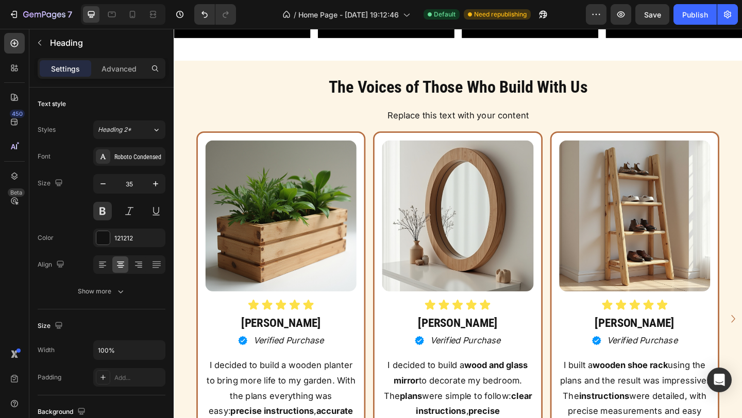
scroll to position [6081, 0]
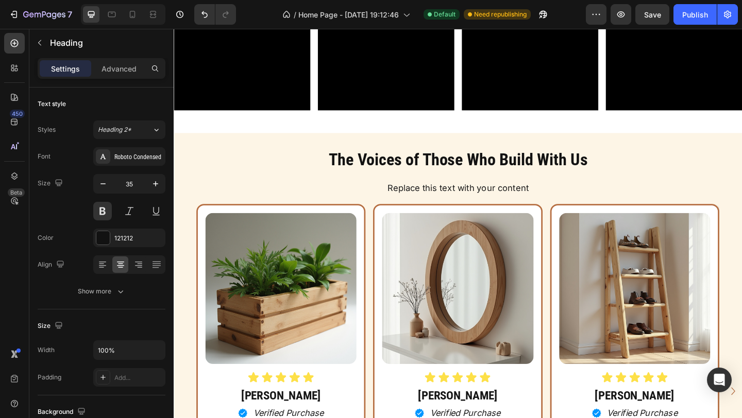
click at [528, 173] on h2 "The Voices of Those Who Build With Us" at bounding box center [483, 172] width 618 height 26
click at [494, 170] on p "The Voices of Those Who Build With Us" at bounding box center [483, 172] width 616 height 24
click at [376, 170] on p "The Voices of Those Who Build With Us" at bounding box center [483, 172] width 616 height 24
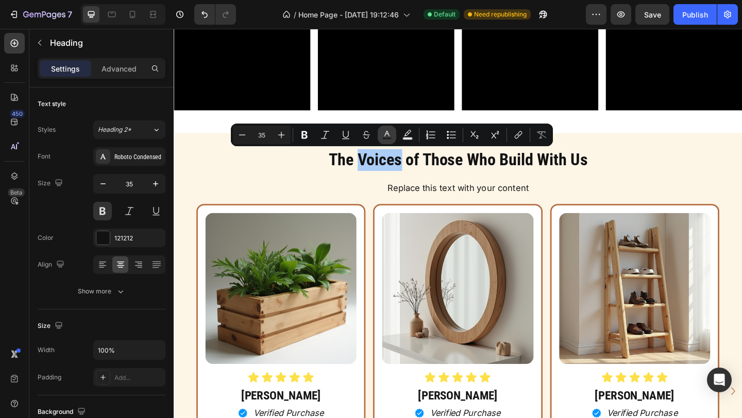
click at [380, 142] on button "Text Color" at bounding box center [387, 135] width 19 height 19
type input "121212"
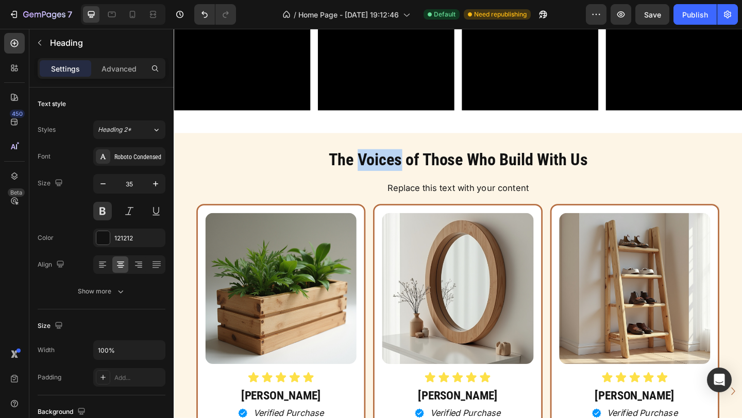
click at [369, 169] on p "The Voices of Those Who Build With Us" at bounding box center [483, 172] width 616 height 24
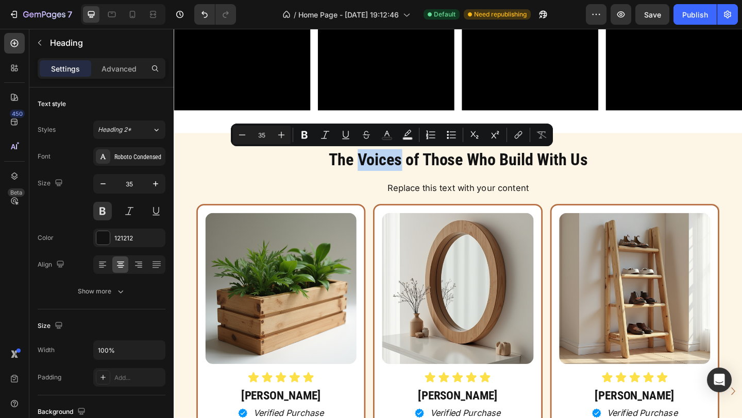
drag, startPoint x: 374, startPoint y: 169, endPoint x: 415, endPoint y: 166, distance: 41.8
click at [416, 167] on p "The Voices of Those Who Build With Us" at bounding box center [483, 172] width 616 height 24
drag, startPoint x: 419, startPoint y: 169, endPoint x: 371, endPoint y: 167, distance: 48.5
click at [372, 167] on p "The Voices of Those Who Build With Us" at bounding box center [483, 172] width 616 height 24
click at [392, 140] on button "Text Color" at bounding box center [387, 135] width 19 height 19
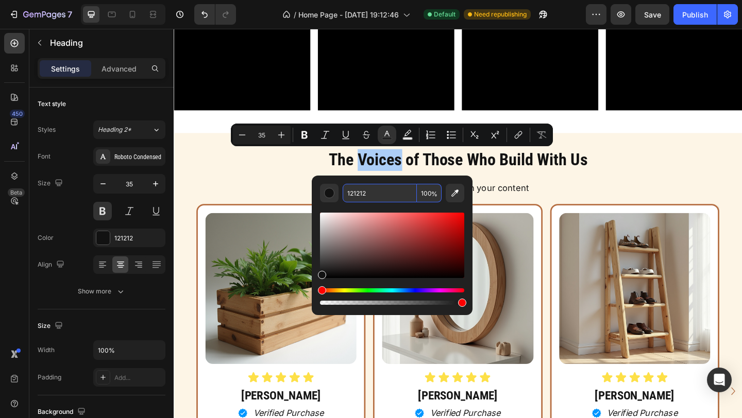
click at [362, 196] on input "121212" at bounding box center [380, 193] width 74 height 19
paste input "B66E41"
type input "B66E41"
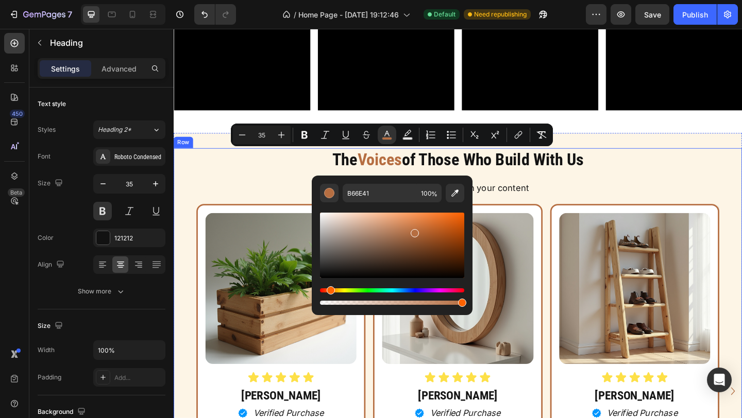
click at [651, 191] on div "The Voices of Those Who Build With Us Heading Replace this text with your conte…" at bounding box center [483, 404] width 618 height 491
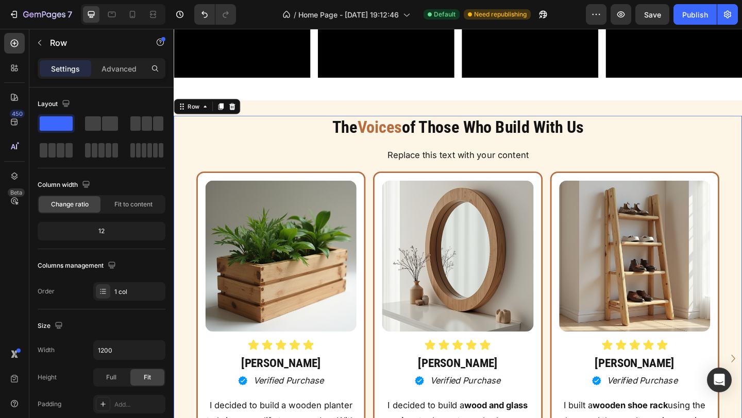
scroll to position [6118, 0]
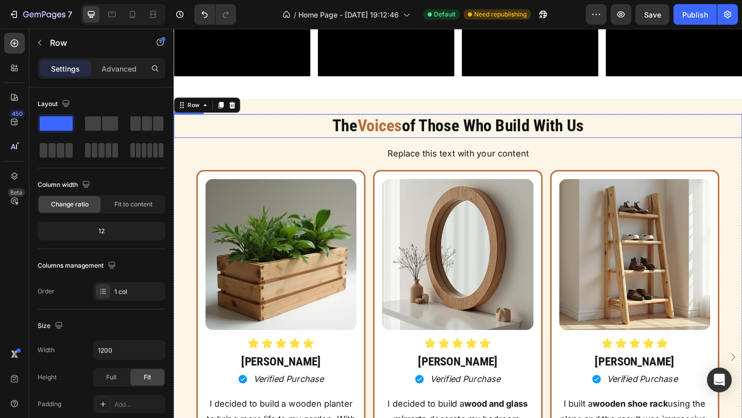
click at [653, 141] on p "The Voices of Those Who Build With Us" at bounding box center [483, 135] width 616 height 24
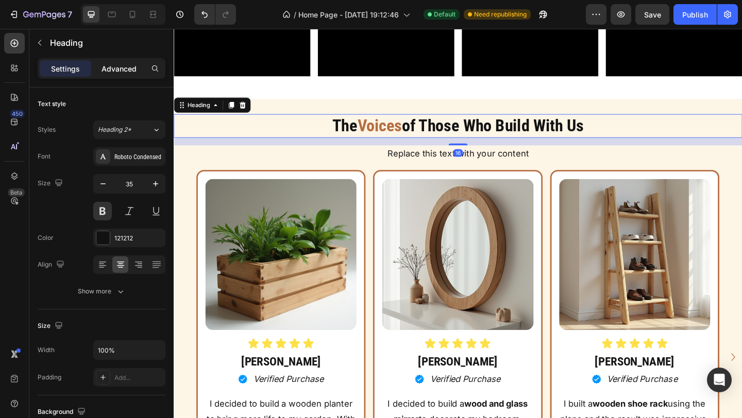
click at [135, 69] on p "Advanced" at bounding box center [119, 68] width 35 height 11
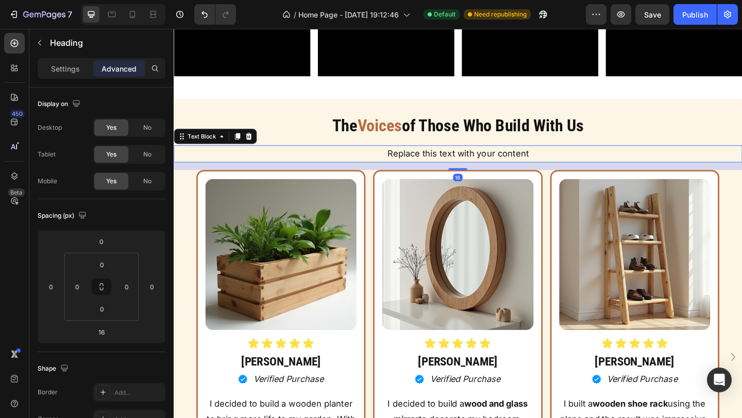
click at [413, 163] on div "Replace this text with your content" at bounding box center [483, 165] width 618 height 19
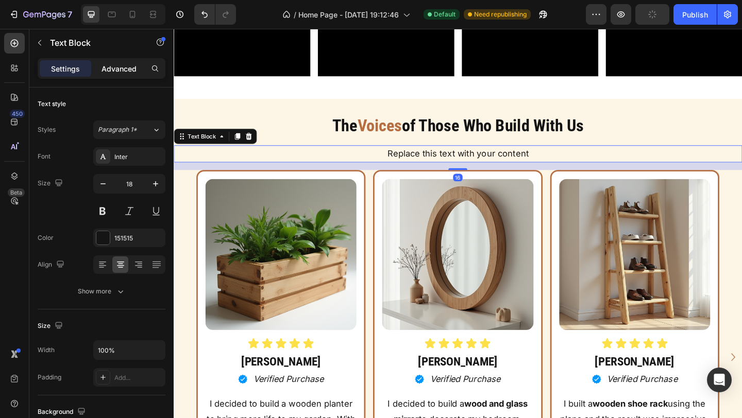
click at [138, 72] on div "Advanced" at bounding box center [119, 68] width 52 height 16
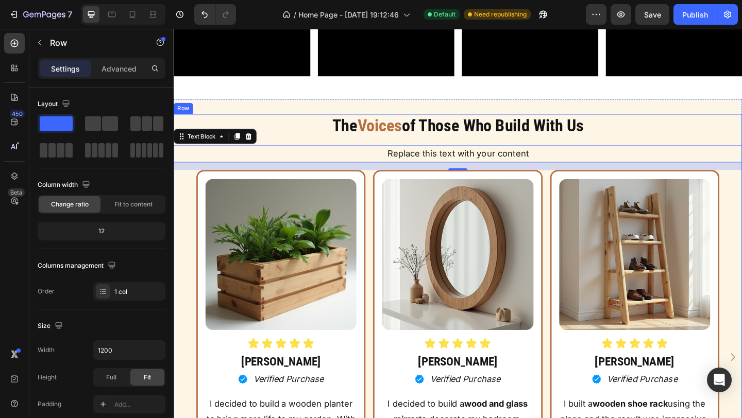
click at [402, 149] on div "The Voices of Those Who Build With Us Heading Replace this text with your conte…" at bounding box center [483, 367] width 618 height 491
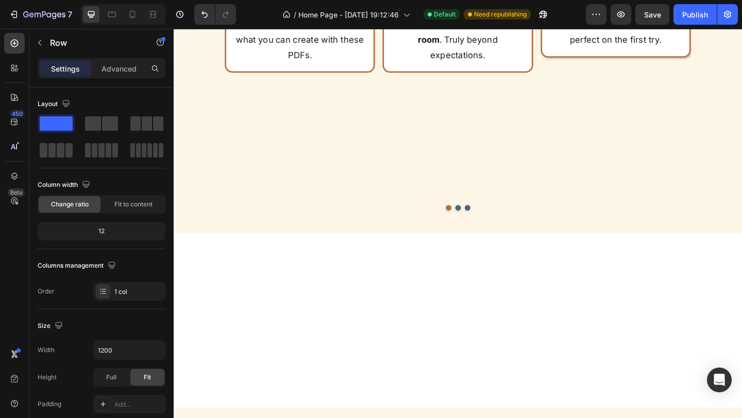
scroll to position [623, 0]
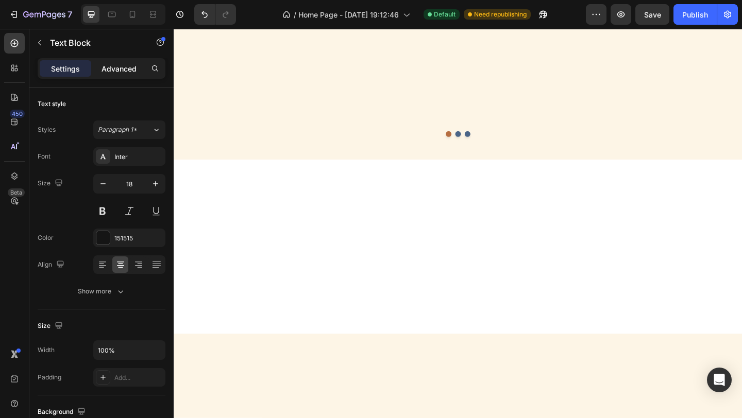
click at [131, 75] on div "Advanced" at bounding box center [119, 68] width 52 height 16
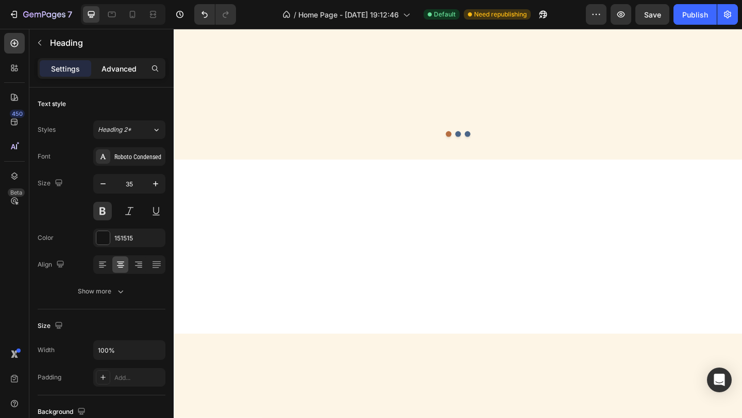
click at [122, 65] on p "Advanced" at bounding box center [119, 68] width 35 height 11
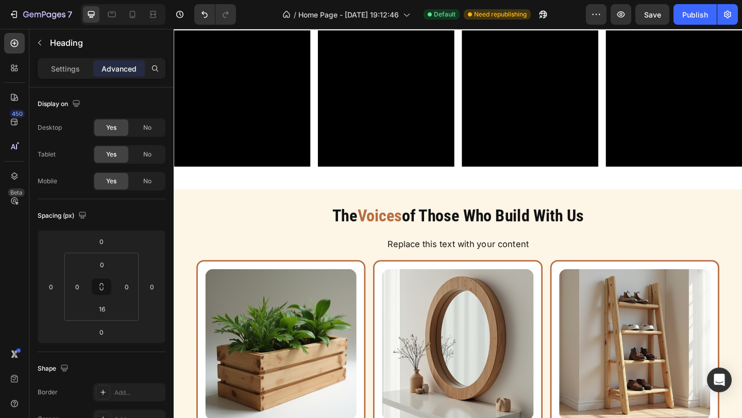
scroll to position [6019, 0]
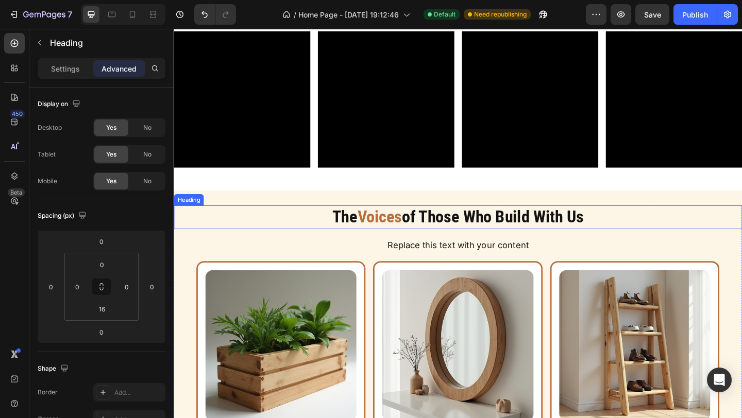
click at [467, 239] on h2 "The Voices of Those Who Build With Us" at bounding box center [483, 234] width 618 height 26
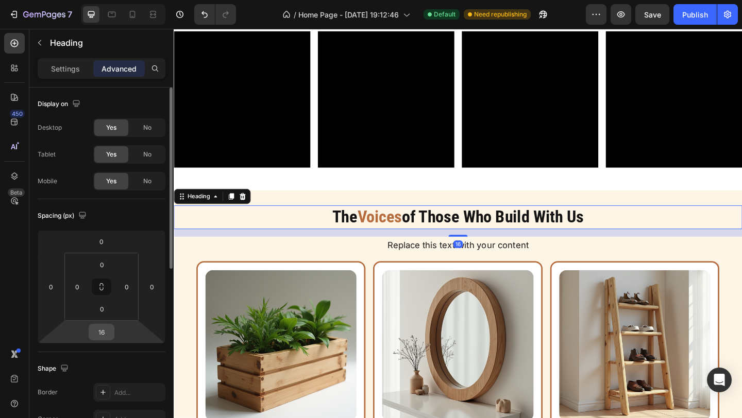
click at [114, 336] on div "16" at bounding box center [102, 332] width 26 height 16
click at [102, 336] on input "16" at bounding box center [101, 332] width 21 height 15
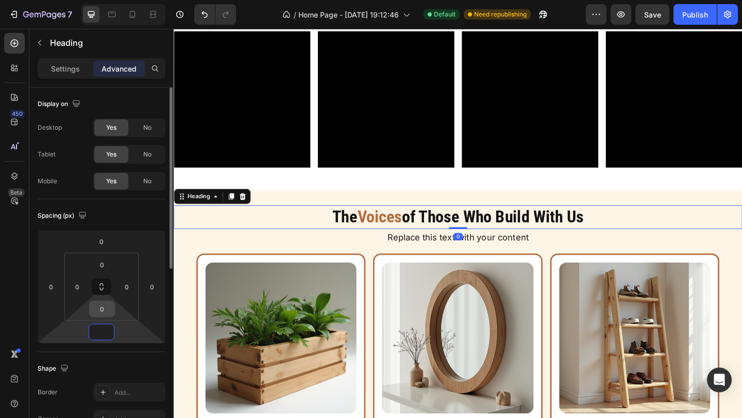
type input "0"
click at [105, 316] on input "0" at bounding box center [102, 308] width 21 height 15
type input "16"
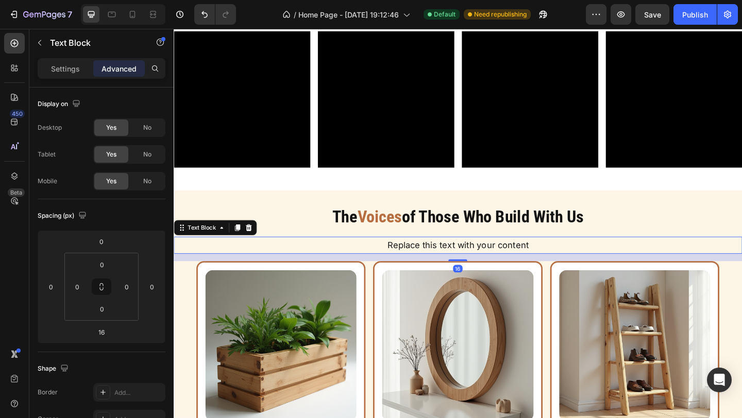
click at [557, 266] on div "Replace this text with your content" at bounding box center [483, 264] width 618 height 19
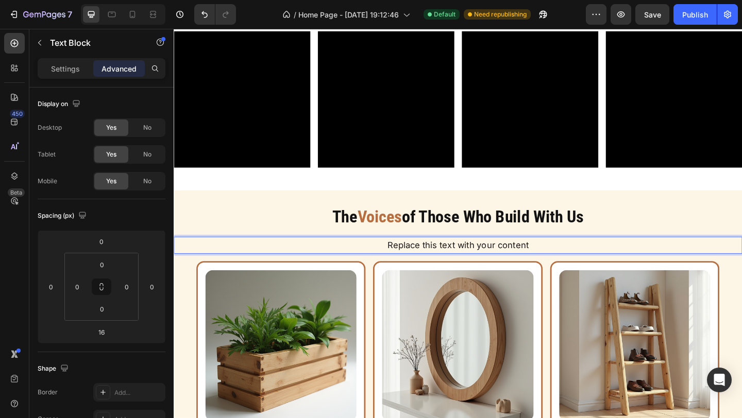
drag, startPoint x: 544, startPoint y: 264, endPoint x: 441, endPoint y: 267, distance: 103.1
drag, startPoint x: 406, startPoint y: 261, endPoint x: 596, endPoint y: 259, distance: 190.7
click at [596, 259] on p "Replace this text with your content" at bounding box center [483, 264] width 616 height 16
click at [661, 263] on p "Authentic reviews from people who turned their ideas into reality with our plan…" at bounding box center [483, 264] width 616 height 16
click at [71, 77] on div "Settings Advanced" at bounding box center [102, 68] width 128 height 21
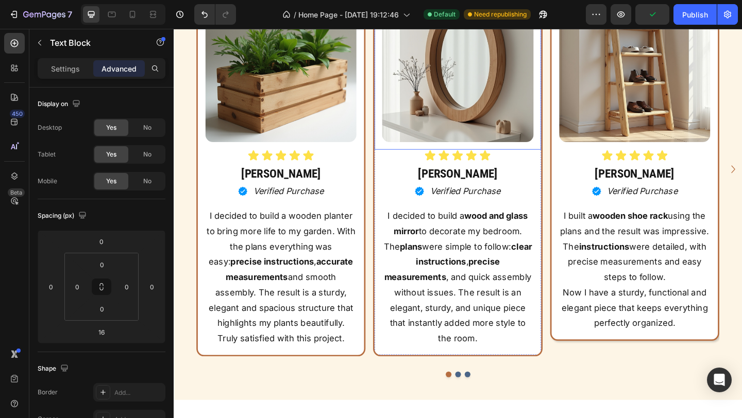
scroll to position [6325, 0]
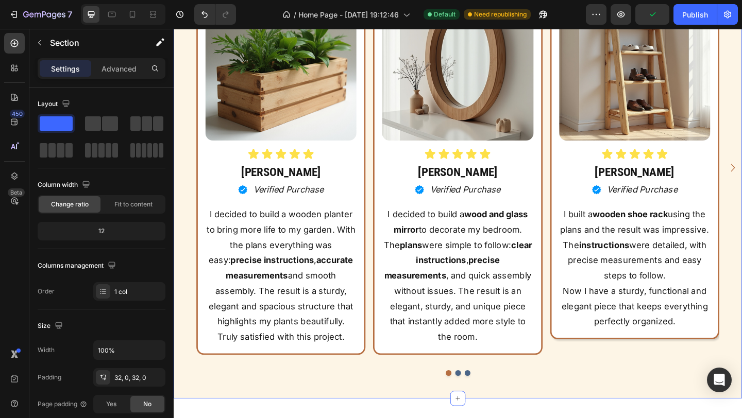
click at [586, 413] on div "The Voices of Those Who Build With Us Heading Authentic reviews from people who…" at bounding box center [483, 164] width 618 height 499
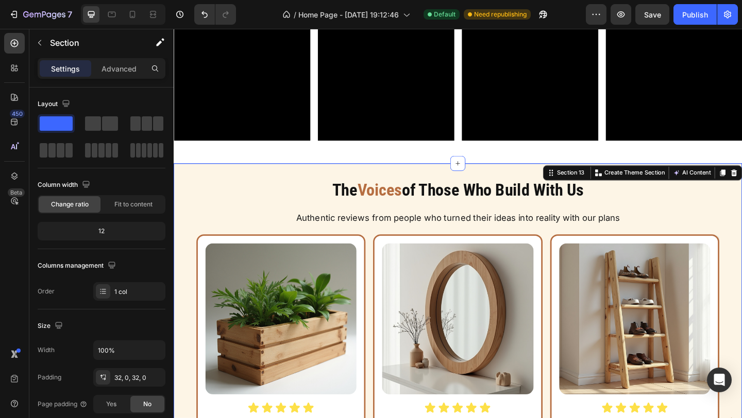
scroll to position [6041, 0]
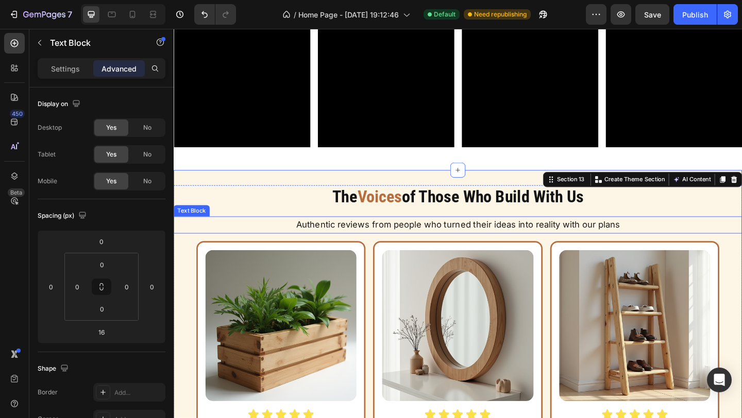
click at [306, 242] on p "Authentic reviews from people who turned their ideas into reality with our plans" at bounding box center [483, 242] width 616 height 16
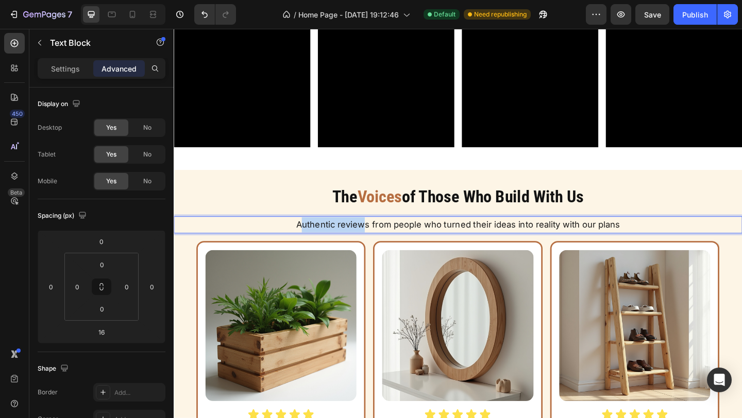
drag, startPoint x: 384, startPoint y: 239, endPoint x: 317, endPoint y: 237, distance: 67.5
click at [317, 237] on p "Authentic reviews from people who turned their ideas into reality with our plans" at bounding box center [483, 242] width 616 height 16
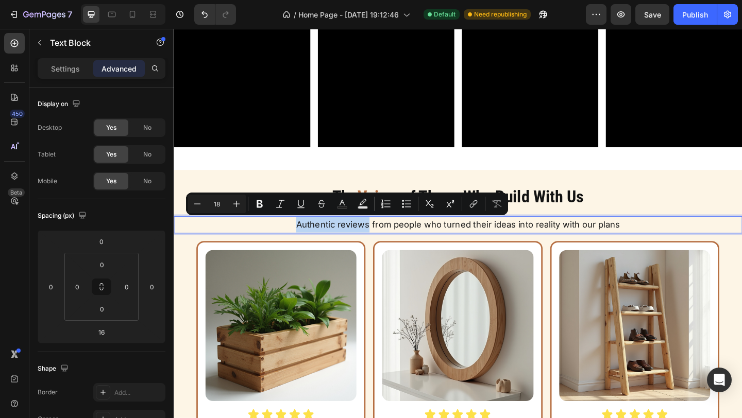
drag, startPoint x: 388, startPoint y: 239, endPoint x: 309, endPoint y: 240, distance: 78.9
click at [309, 240] on p "Authentic reviews from people who turned their ideas into reality with our plans" at bounding box center [483, 242] width 616 height 16
click at [262, 207] on icon "Editor contextual toolbar" at bounding box center [260, 204] width 10 height 10
click at [342, 205] on icon "Editor contextual toolbar" at bounding box center [342, 204] width 10 height 10
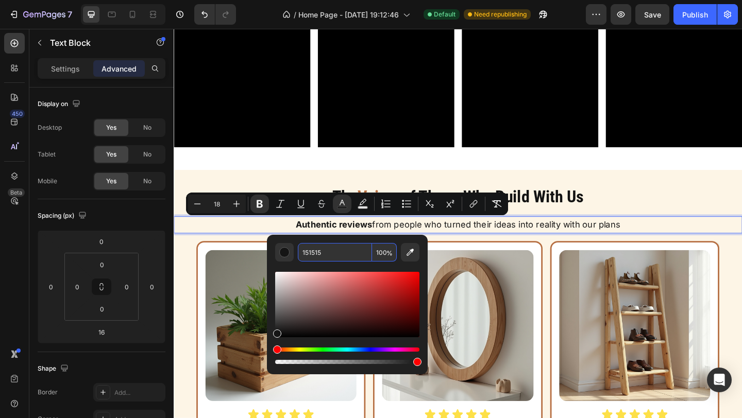
click at [323, 258] on input "151515" at bounding box center [335, 252] width 74 height 19
paste input "Authentic reviews from people who turned their ideas into reality with our plan…"
type input "Authentic reviews from people who turned their ideas into reality with our plan…"
drag, startPoint x: 371, startPoint y: 255, endPoint x: 289, endPoint y: 254, distance: 81.9
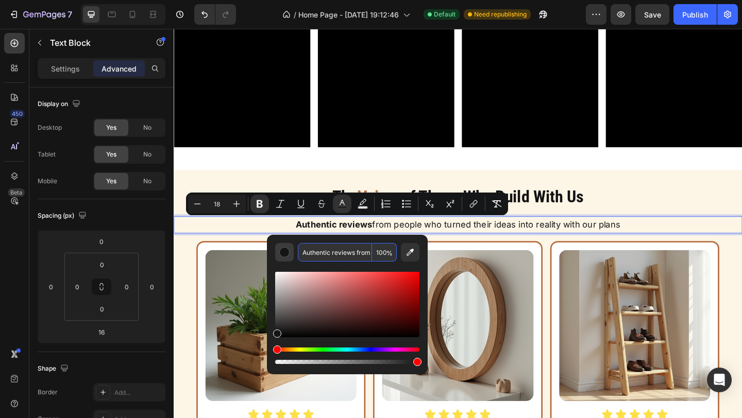
click at [288, 254] on div "Authentic reviews from people who turned their ideas into reality with our plan…" at bounding box center [347, 252] width 144 height 19
type input "151515"
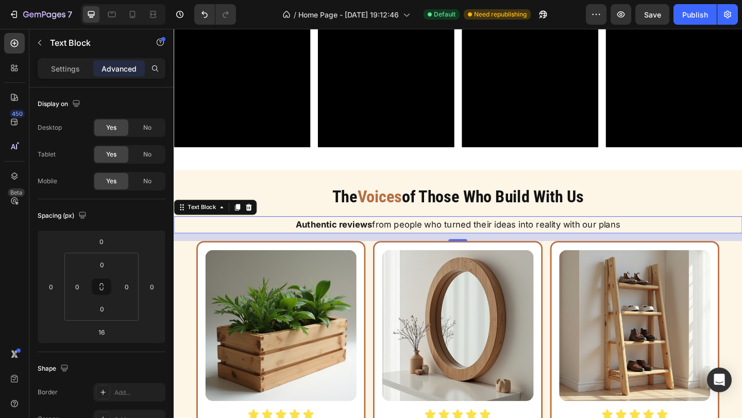
click at [330, 240] on strong "Authentic reviews" at bounding box center [348, 242] width 83 height 11
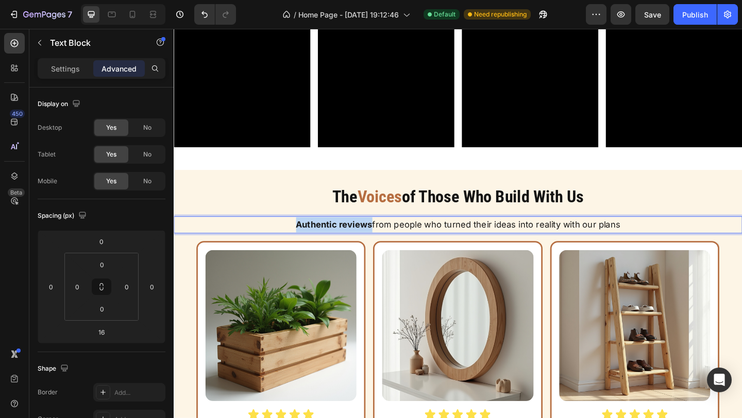
drag, startPoint x: 302, startPoint y: 240, endPoint x: 388, endPoint y: 244, distance: 86.2
click at [388, 244] on p "Authentic reviews from people who turned their ideas into reality with our plans" at bounding box center [483, 242] width 616 height 16
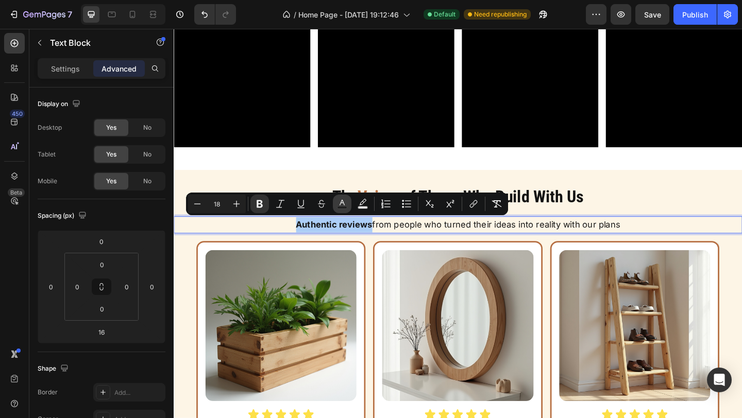
click at [339, 208] on rect "Editor contextual toolbar" at bounding box center [343, 208] width 10 height 3
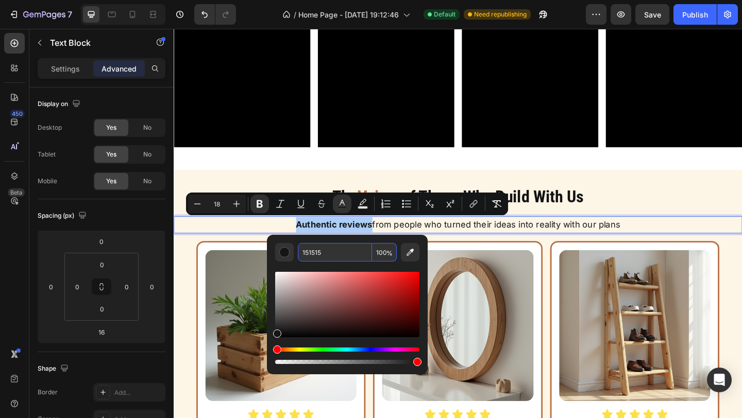
click at [325, 250] on input "151515" at bounding box center [335, 252] width 74 height 19
paste input "B66E41"
type input "B66E41"
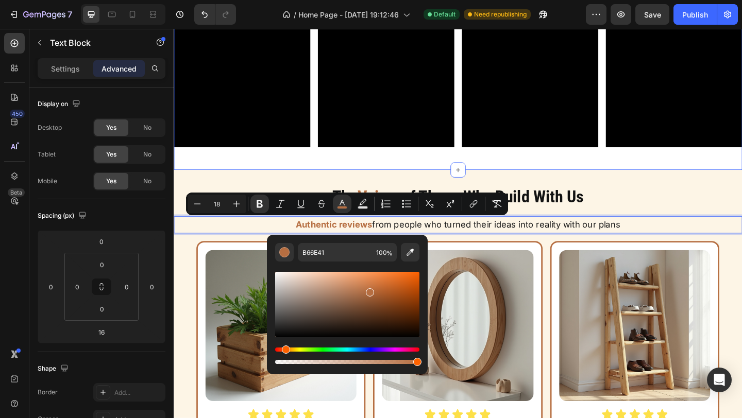
click at [341, 180] on div "Video Video Video Video Row Row Section 12" at bounding box center [483, 88] width 618 height 190
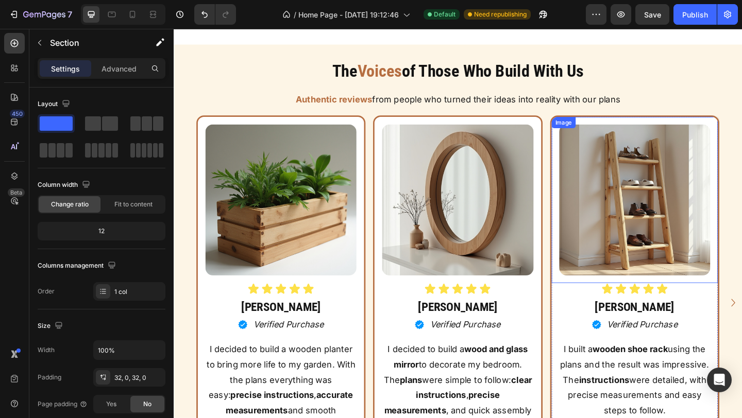
scroll to position [6114, 0]
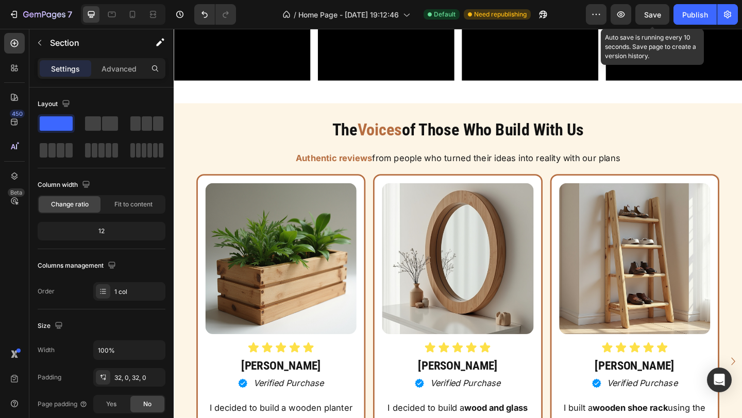
click at [648, 12] on span "Save" at bounding box center [652, 14] width 17 height 9
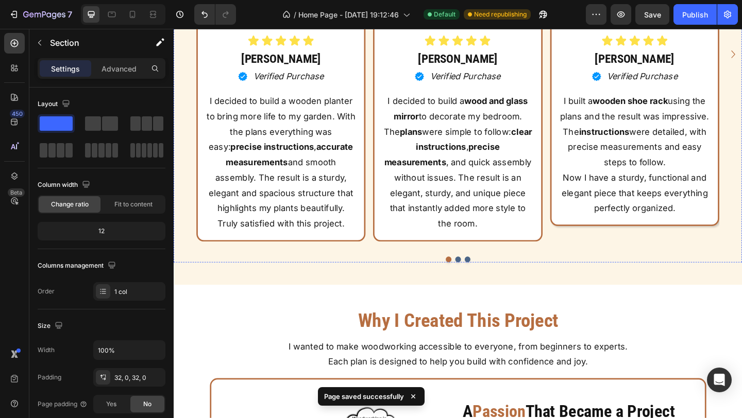
scroll to position [6344, 0]
